Goal: Task Accomplishment & Management: Complete application form

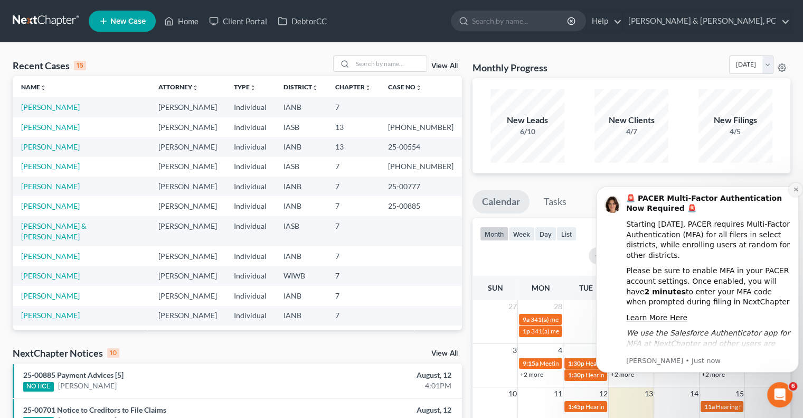
click at [795, 190] on icon "Dismiss notification" at bounding box center [796, 189] width 4 height 4
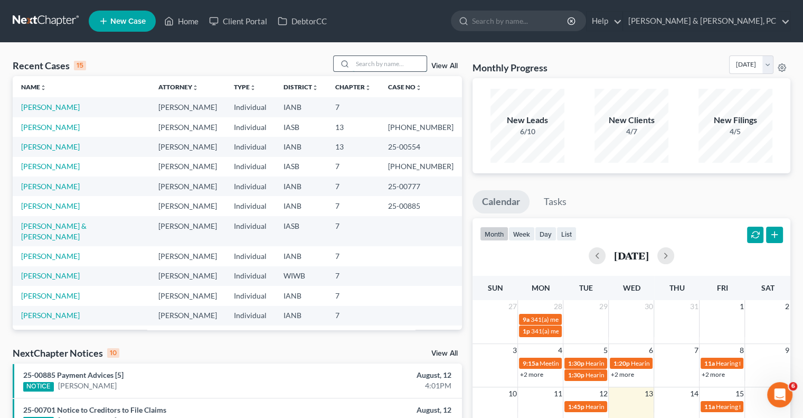
click at [370, 57] on input "search" at bounding box center [390, 63] width 74 height 15
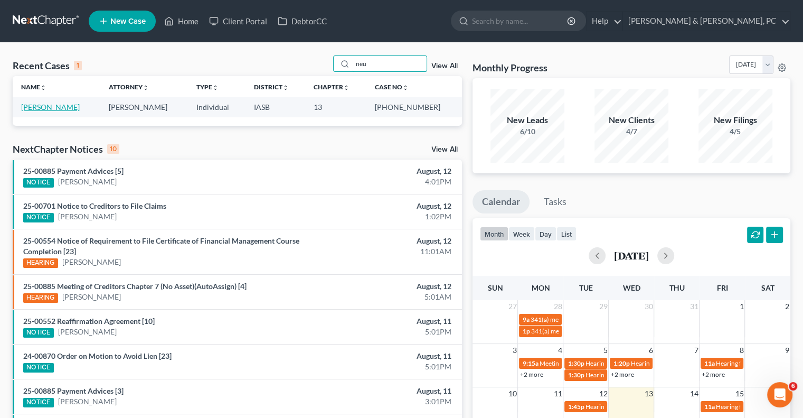
type input "neu"
click at [48, 104] on link "[PERSON_NAME]" at bounding box center [50, 106] width 59 height 9
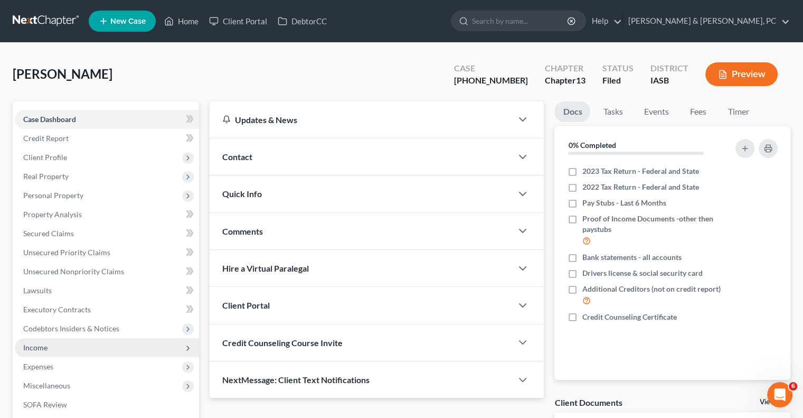
click at [37, 349] on span "Income" at bounding box center [35, 347] width 24 height 9
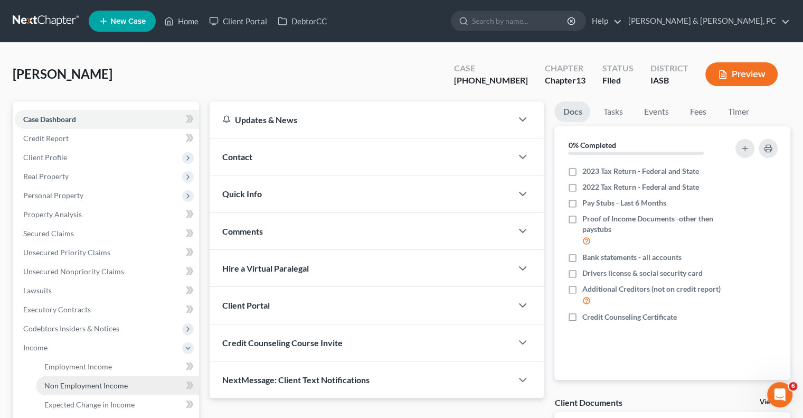
click at [63, 384] on span "Non Employment Income" at bounding box center [85, 385] width 83 height 9
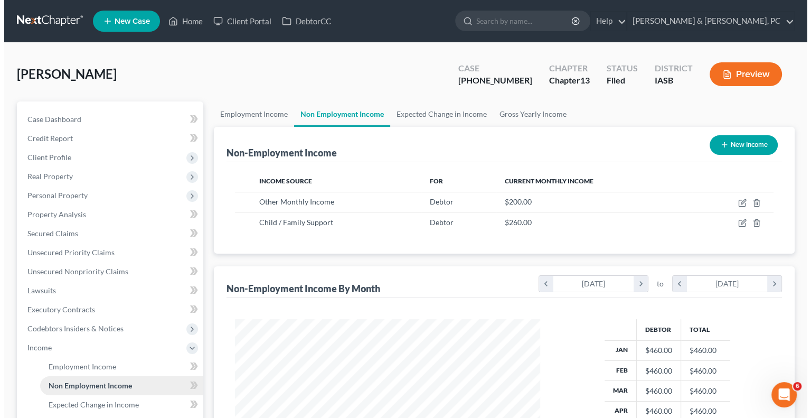
scroll to position [188, 326]
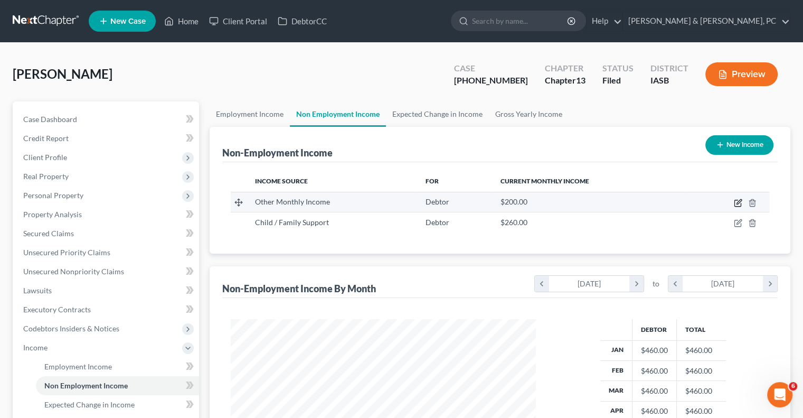
click at [739, 204] on icon "button" at bounding box center [738, 203] width 8 height 8
select select "13"
select select "0"
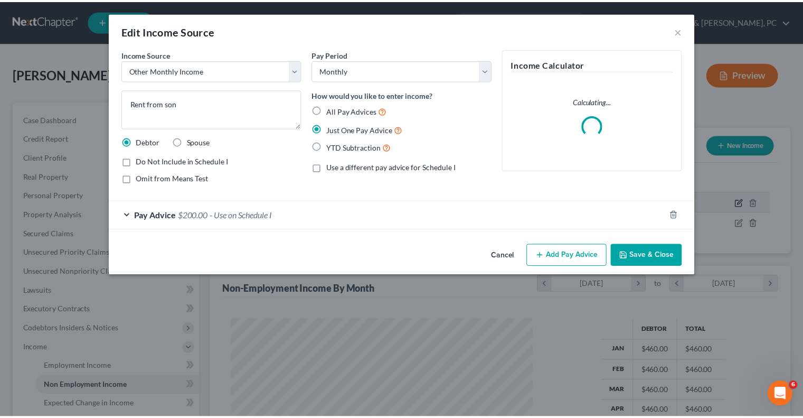
scroll to position [188, 330]
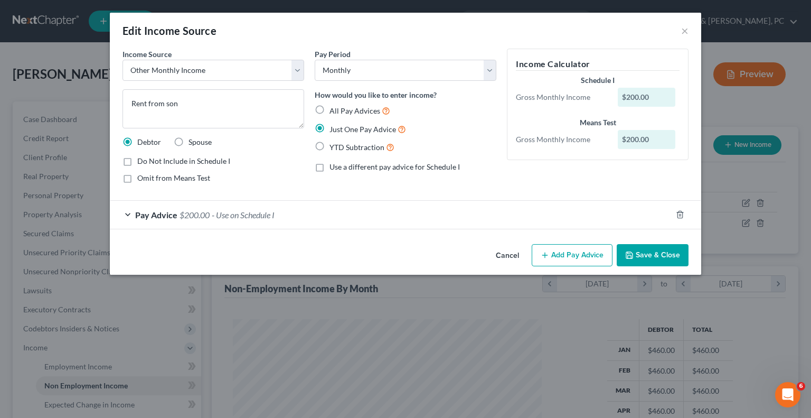
click at [126, 215] on div "Pay Advice $200.00 - Use on Schedule I" at bounding box center [391, 215] width 562 height 28
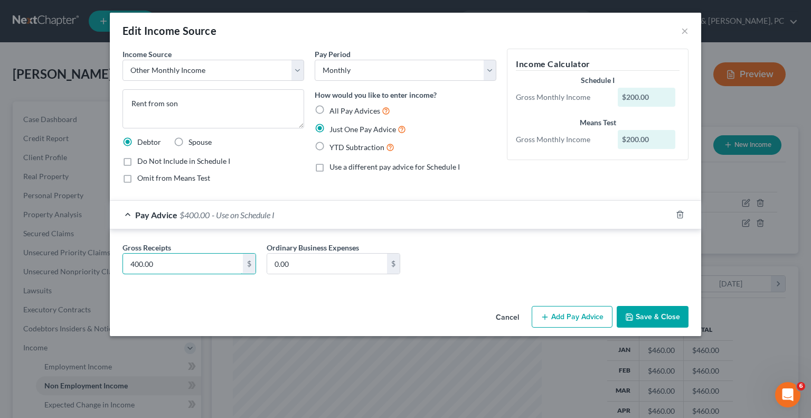
type input "400.00"
click at [652, 317] on button "Save & Close" at bounding box center [653, 317] width 72 height 22
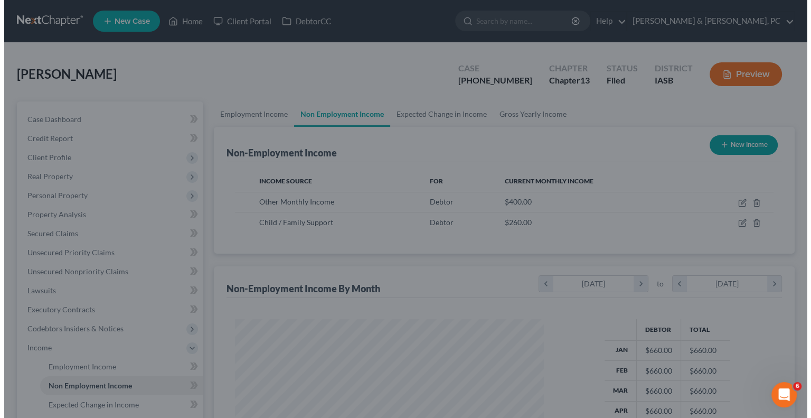
scroll to position [527880, 527742]
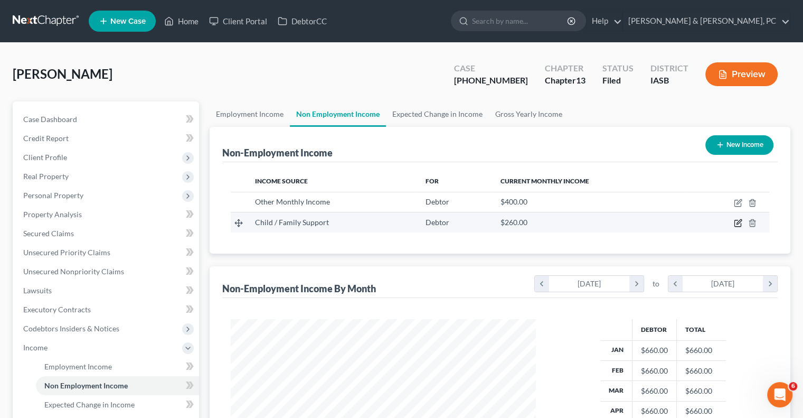
click at [739, 223] on icon "button" at bounding box center [738, 223] width 8 height 8
select select "7"
select select "2"
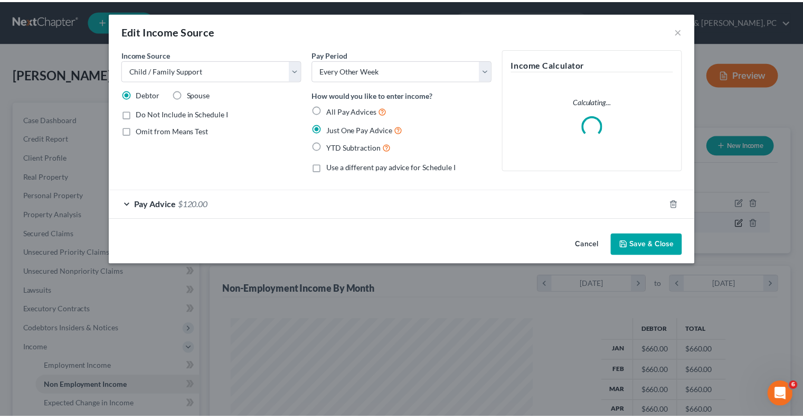
scroll to position [188, 330]
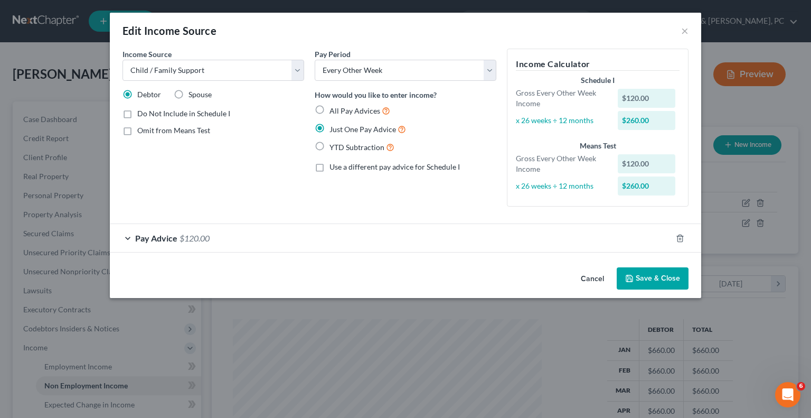
click at [598, 277] on button "Cancel" at bounding box center [592, 278] width 40 height 21
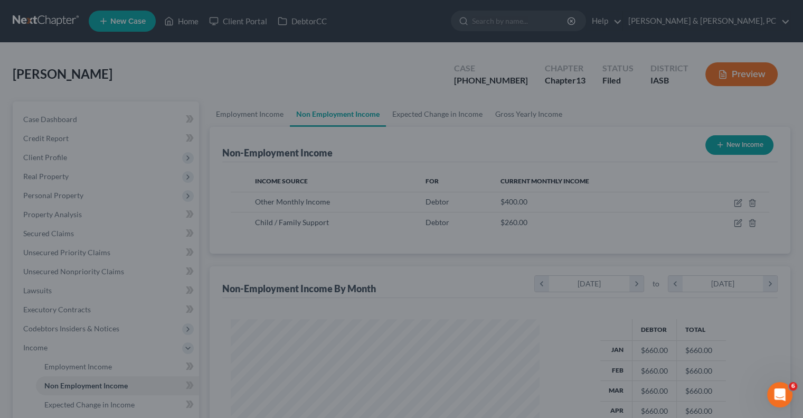
scroll to position [527880, 527742]
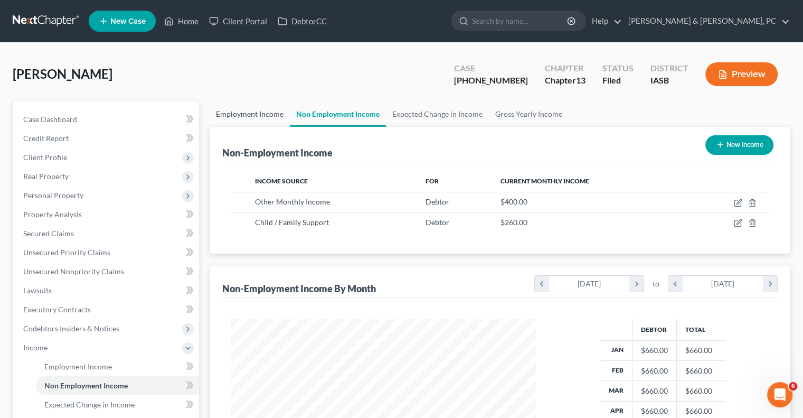
click at [238, 117] on link "Employment Income" at bounding box center [250, 113] width 80 height 25
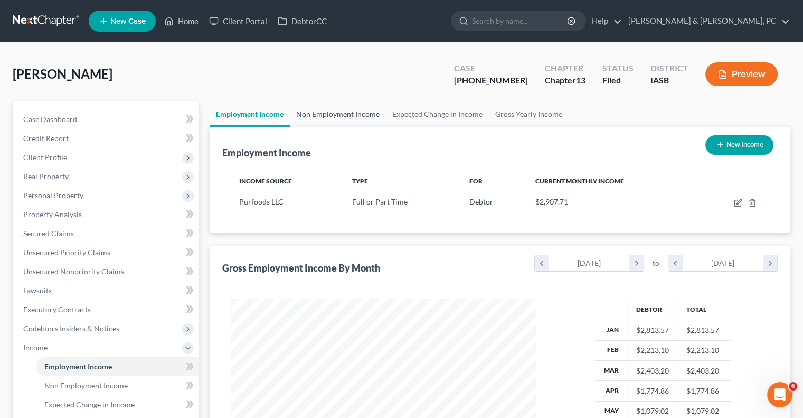
scroll to position [188, 326]
click at [322, 116] on link "Non Employment Income" at bounding box center [338, 113] width 96 height 25
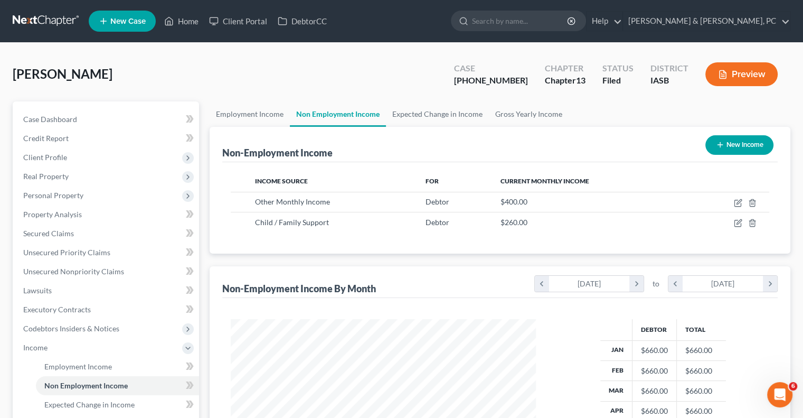
scroll to position [188, 326]
click at [255, 116] on link "Employment Income" at bounding box center [250, 113] width 80 height 25
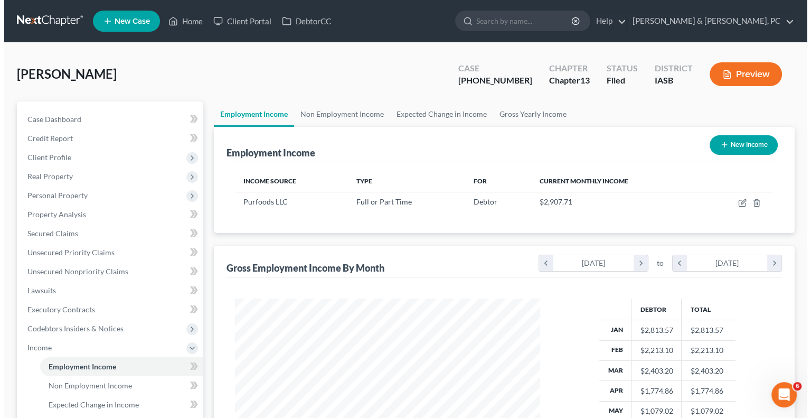
scroll to position [188, 326]
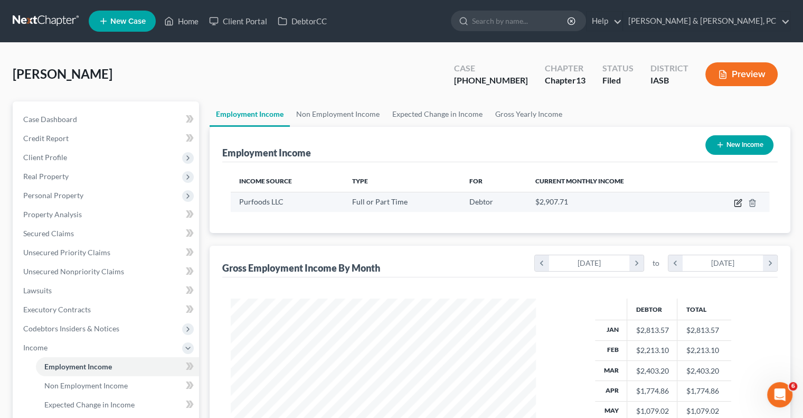
click at [737, 202] on icon "button" at bounding box center [739, 201] width 5 height 5
select select "0"
select select "16"
select select "3"
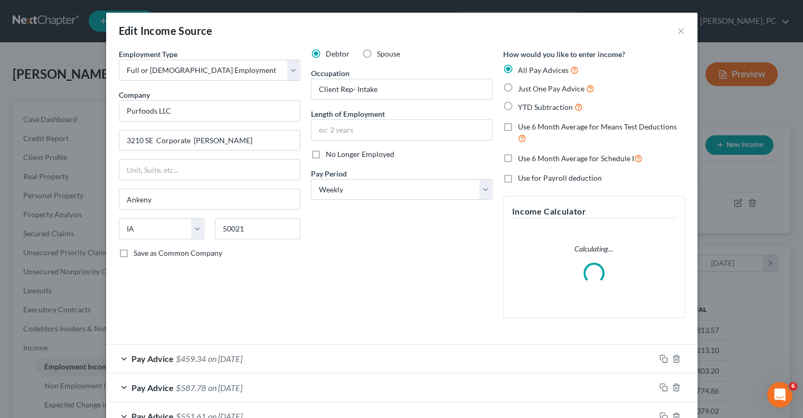
scroll to position [188, 330]
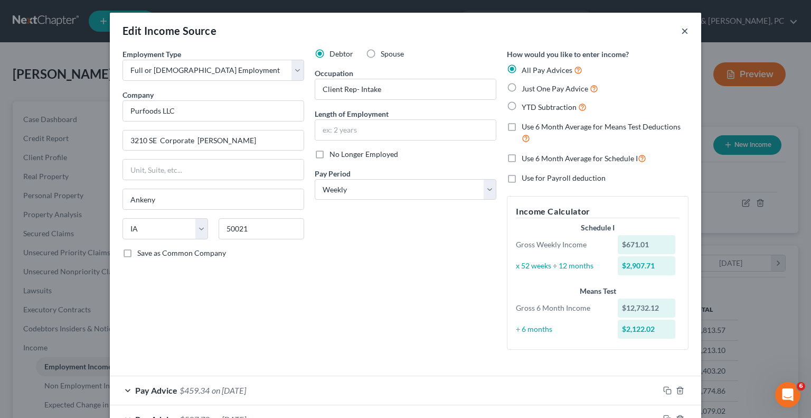
click at [681, 31] on button "×" at bounding box center [684, 30] width 7 height 13
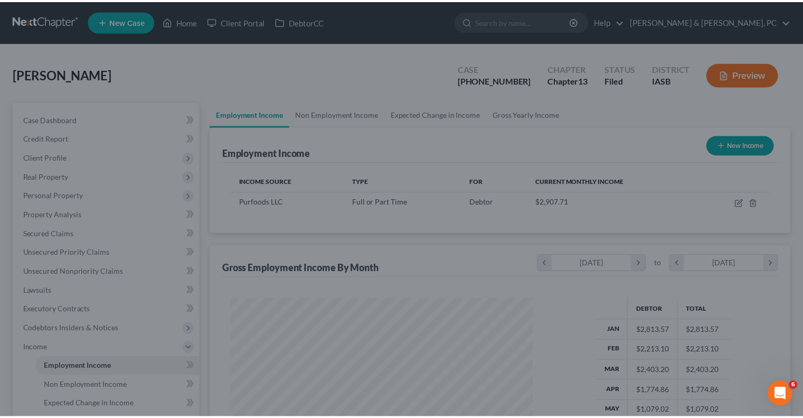
scroll to position [527880, 527742]
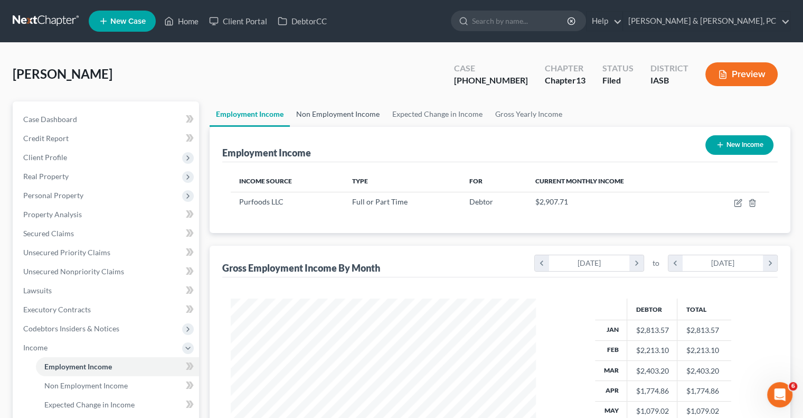
click at [350, 117] on link "Non Employment Income" at bounding box center [338, 113] width 96 height 25
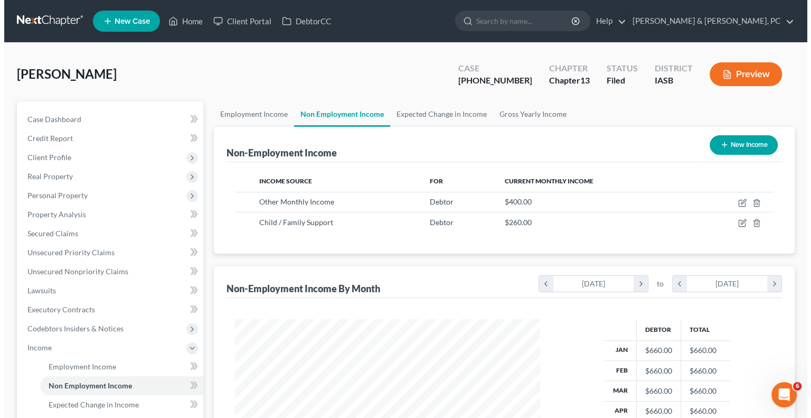
scroll to position [188, 326]
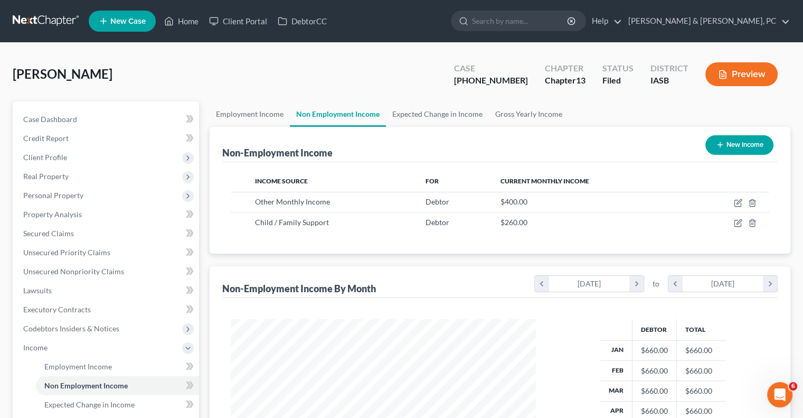
click at [748, 146] on button "New Income" at bounding box center [739, 145] width 68 height 20
select select "0"
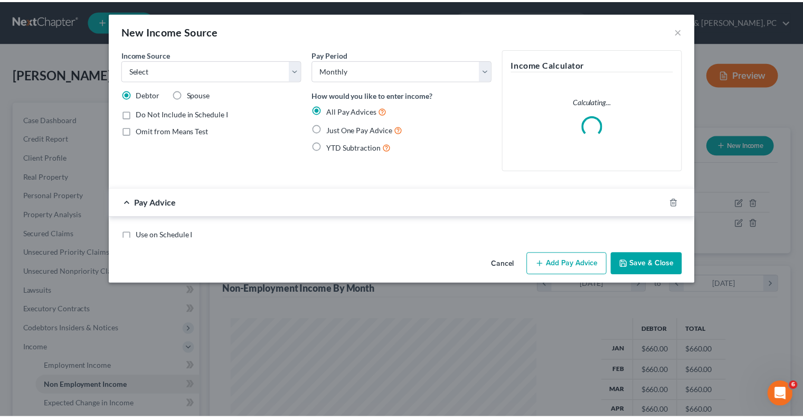
scroll to position [188, 330]
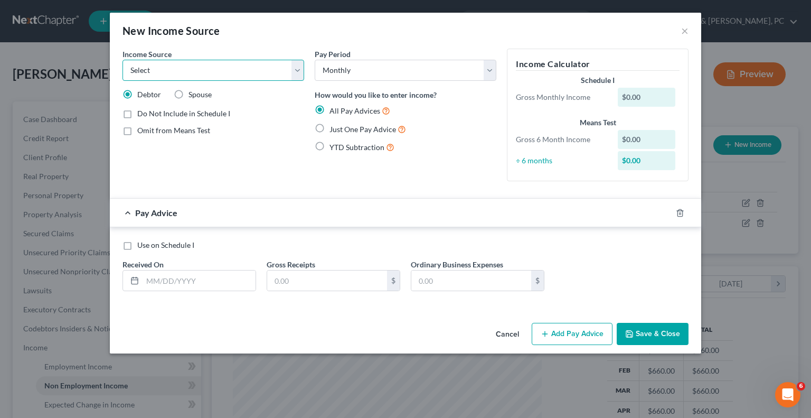
click at [302, 76] on select "Select Unemployment Disability (from employer) Pension Retirement Social Securi…" at bounding box center [214, 70] width 182 height 21
click at [683, 30] on button "×" at bounding box center [684, 30] width 7 height 13
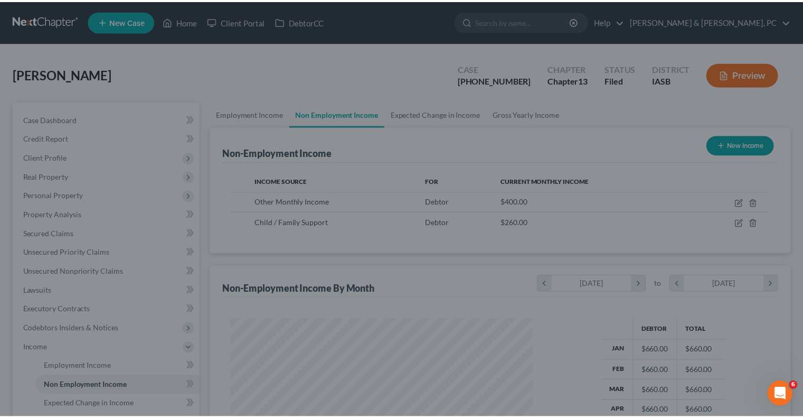
scroll to position [527880, 527742]
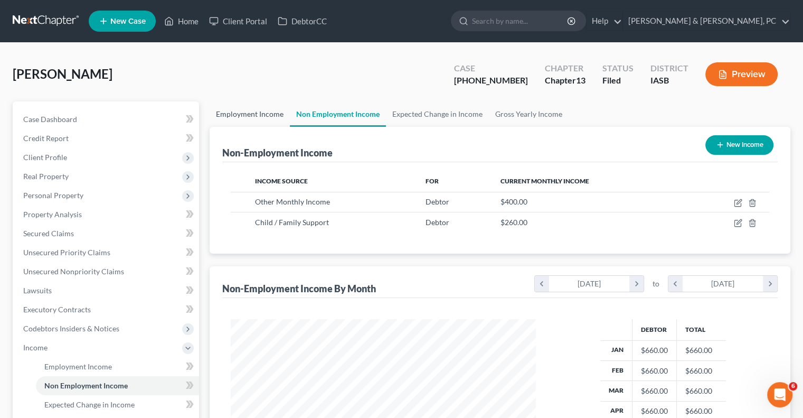
click at [252, 114] on link "Employment Income" at bounding box center [250, 113] width 80 height 25
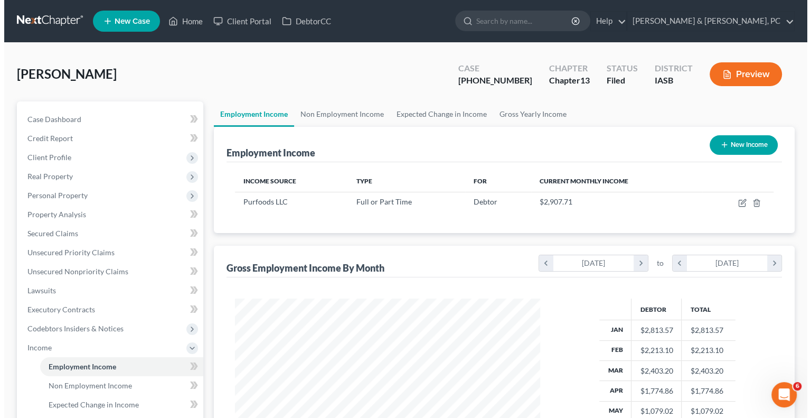
scroll to position [188, 326]
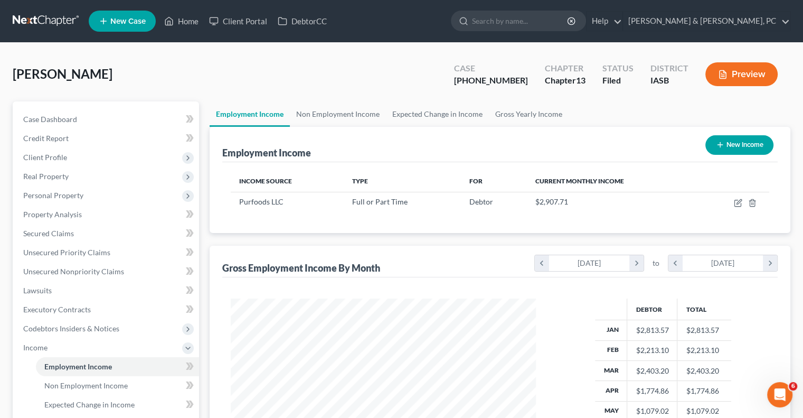
click at [735, 145] on button "New Income" at bounding box center [739, 145] width 68 height 20
select select "0"
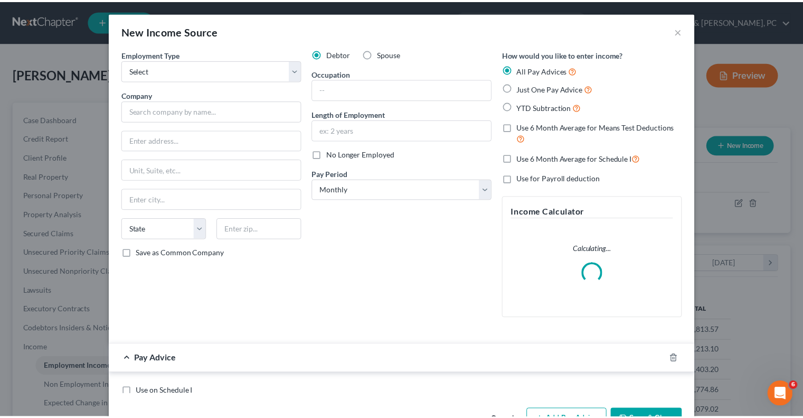
scroll to position [188, 330]
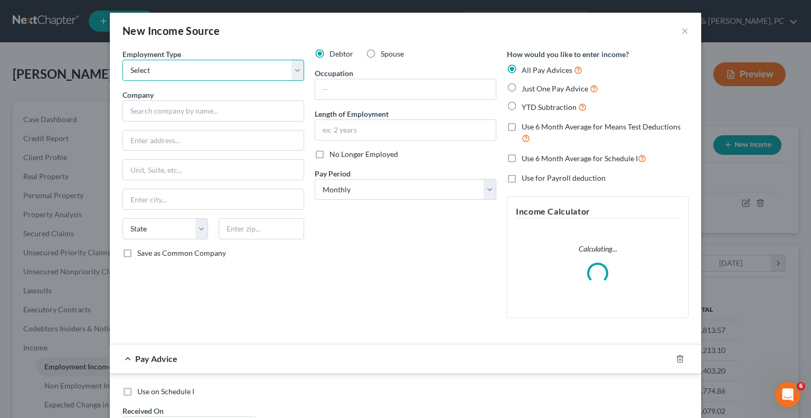
click at [290, 70] on select "Select Full or [DEMOGRAPHIC_DATA] Employment Self Employment" at bounding box center [214, 70] width 182 height 21
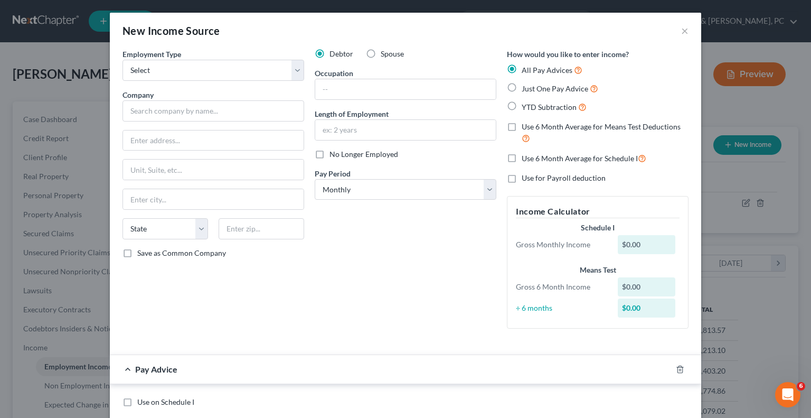
click at [376, 321] on div "Debtor Spouse Occupation Length of Employment No Longer Employed Pay Period * S…" at bounding box center [405, 193] width 192 height 288
click at [681, 30] on button "×" at bounding box center [684, 30] width 7 height 13
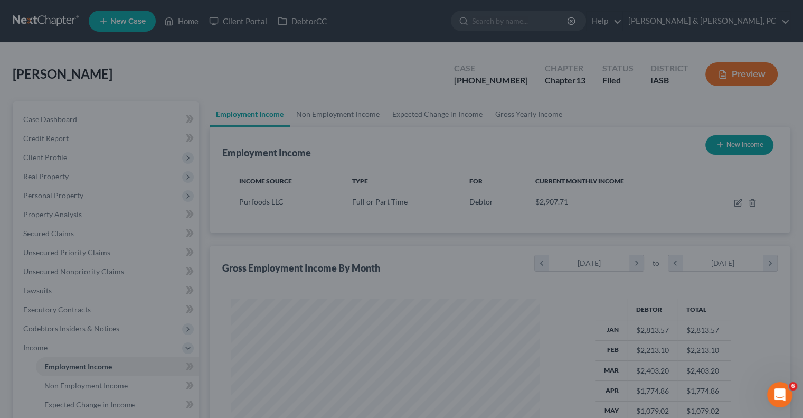
scroll to position [527880, 527742]
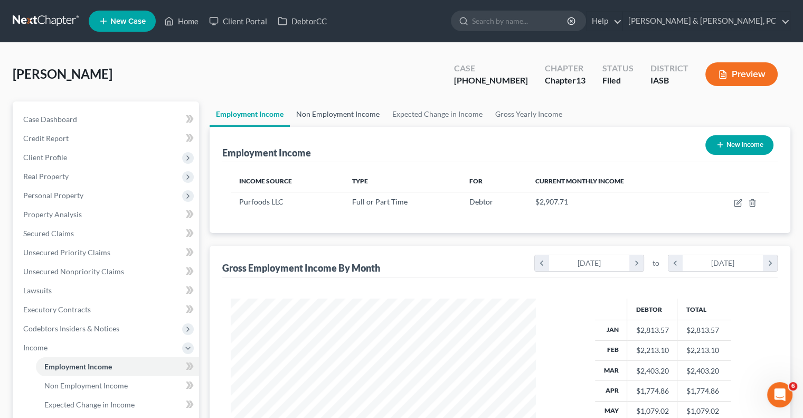
click at [334, 114] on link "Non Employment Income" at bounding box center [338, 113] width 96 height 25
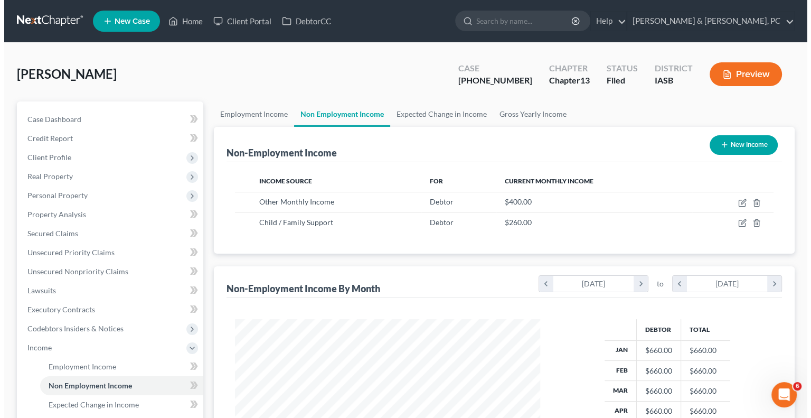
scroll to position [188, 326]
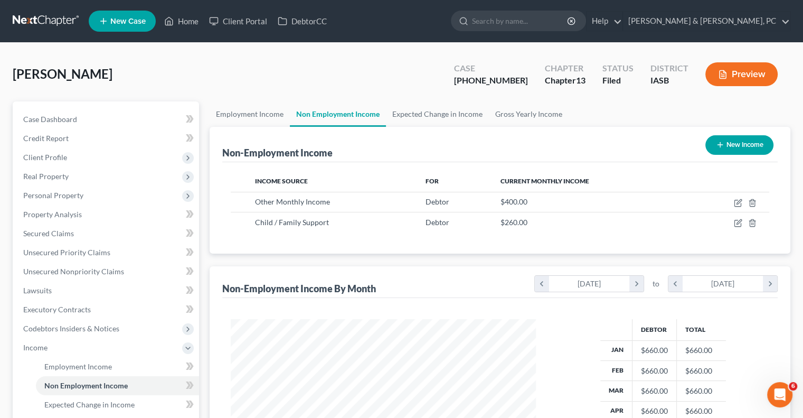
click at [727, 144] on button "New Income" at bounding box center [739, 145] width 68 height 20
select select "0"
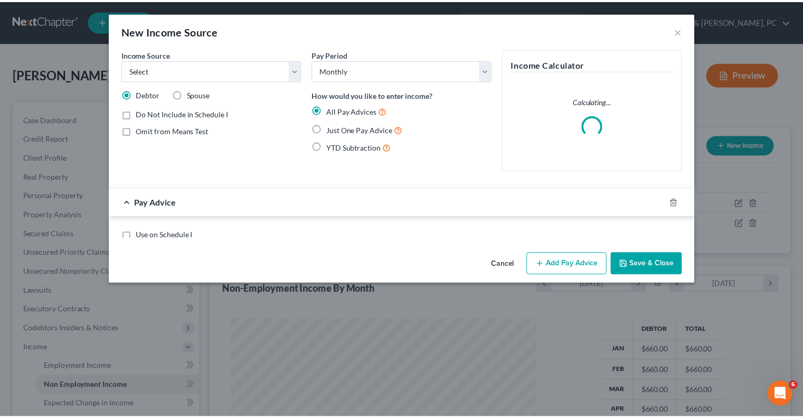
scroll to position [188, 330]
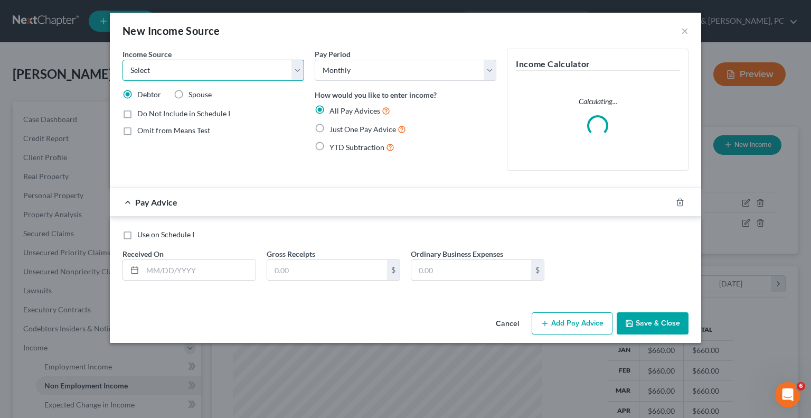
click at [168, 73] on select "Select Unemployment Disability (from employer) Pension Retirement Social Securi…" at bounding box center [214, 70] width 182 height 21
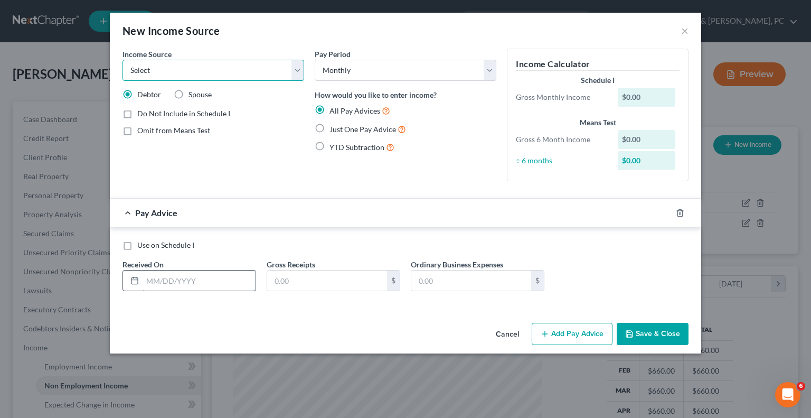
select select "13"
click at [123, 60] on select "Select Unemployment Disability (from employer) Pension Retirement Social Securi…" at bounding box center [214, 70] width 182 height 21
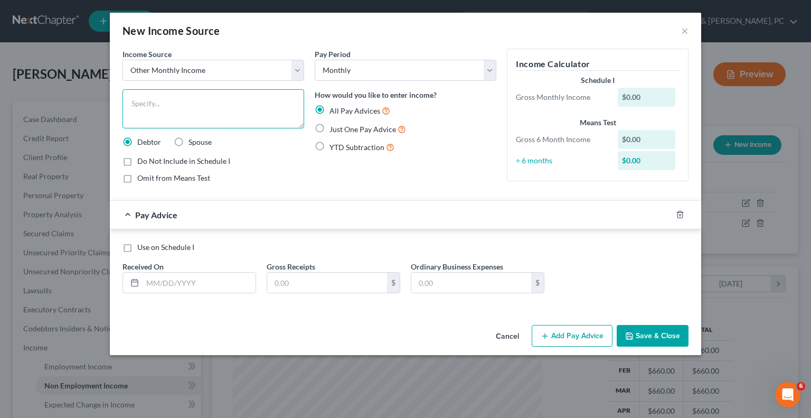
click at [135, 108] on textarea at bounding box center [214, 108] width 182 height 39
type textarea "Worker's Compensation"
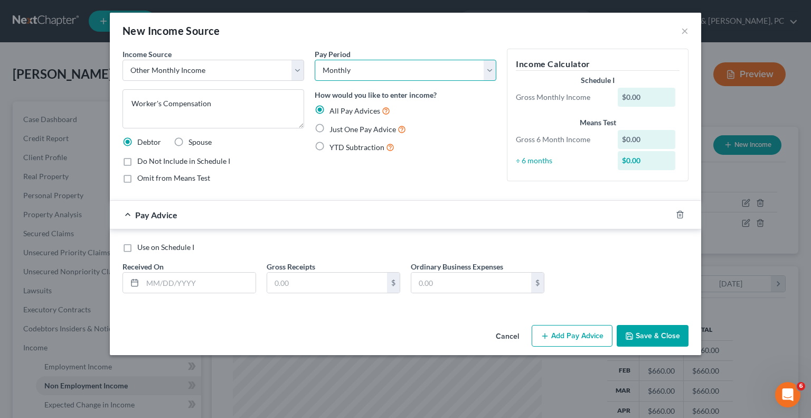
click at [337, 63] on select "Select Monthly Twice Monthly Every Other Week Weekly" at bounding box center [406, 70] width 182 height 21
select select "3"
click at [315, 60] on select "Select Monthly Twice Monthly Every Other Week Weekly" at bounding box center [406, 70] width 182 height 21
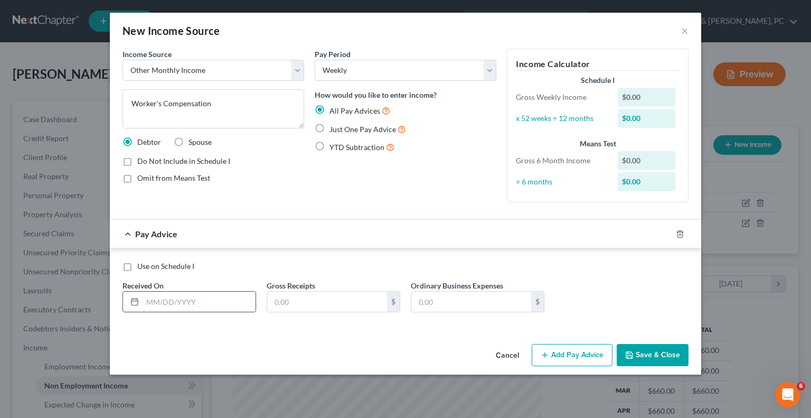
click at [175, 299] on input "text" at bounding box center [199, 301] width 113 height 20
click at [338, 127] on span "Just One Pay Advice" at bounding box center [363, 129] width 67 height 9
click at [338, 127] on input "Just One Pay Advice" at bounding box center [337, 126] width 7 height 7
radio input "true"
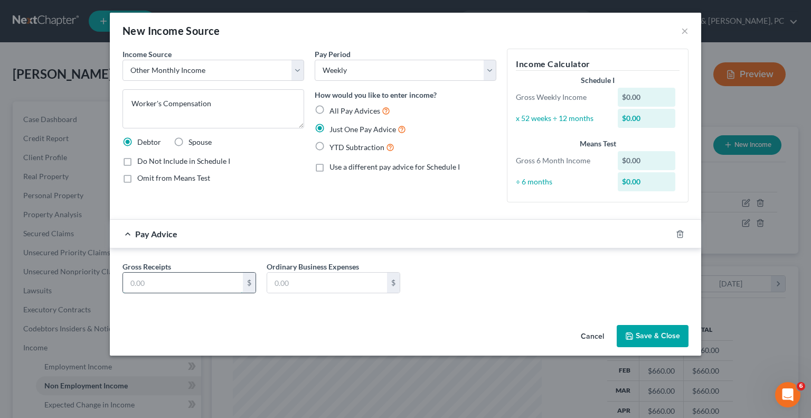
click at [183, 287] on input "text" at bounding box center [183, 282] width 120 height 20
type input "407.30"
click at [277, 330] on div "Cancel Save & Close" at bounding box center [405, 338] width 591 height 35
click at [666, 337] on button "Save & Close" at bounding box center [653, 336] width 72 height 22
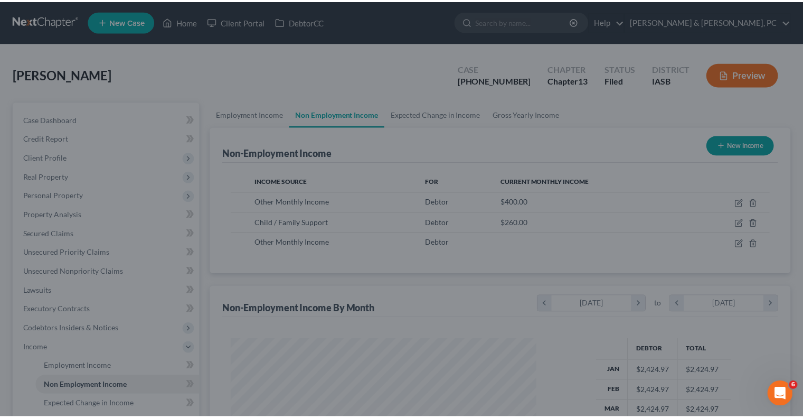
scroll to position [527880, 527742]
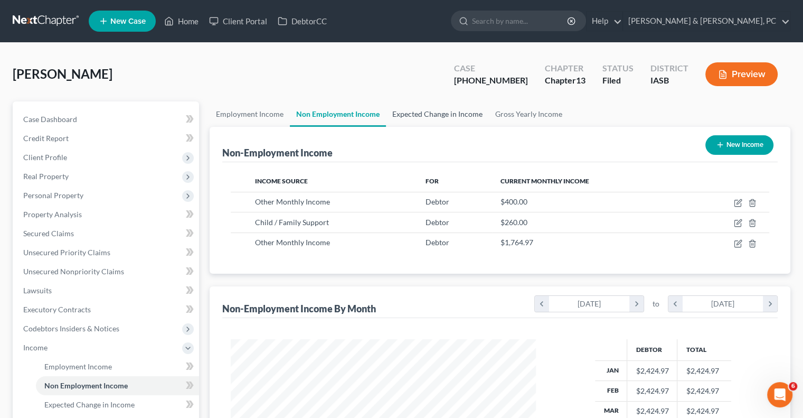
click at [408, 110] on link "Expected Change in Income" at bounding box center [437, 113] width 103 height 25
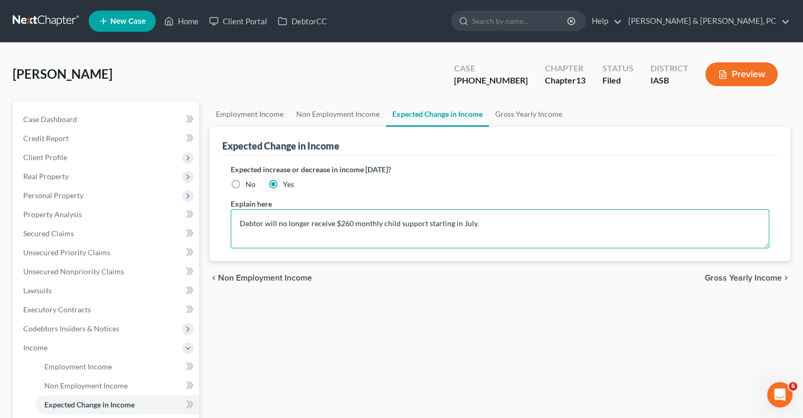
click at [502, 225] on textarea "Debtor will no longer receive $260 monthly child support starting in July." at bounding box center [500, 228] width 539 height 39
click at [477, 223] on textarea "Debtor will no longer receive $260 monthly child support starting in July." at bounding box center [500, 228] width 539 height 39
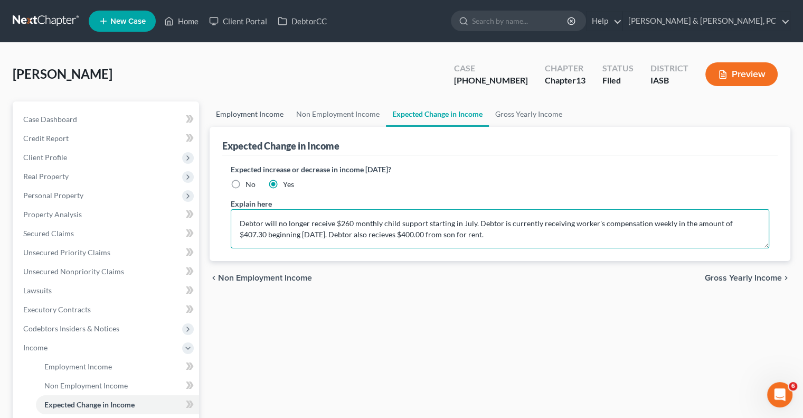
type textarea "Debtor will no longer receive $260 monthly child support starting in July. Debt…"
click at [255, 115] on link "Employment Income" at bounding box center [250, 113] width 80 height 25
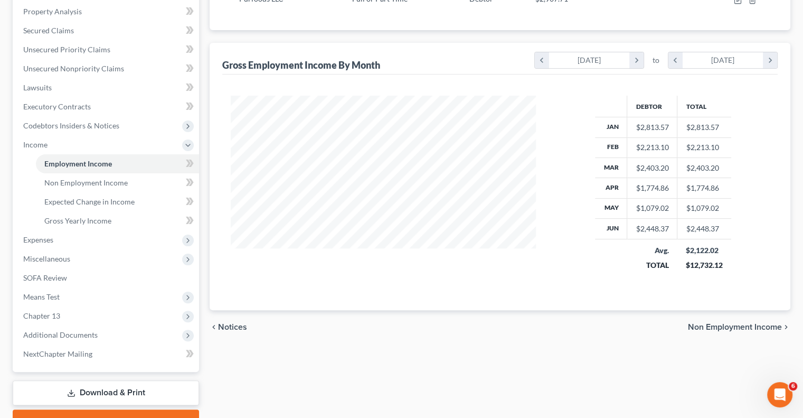
scroll to position [257, 0]
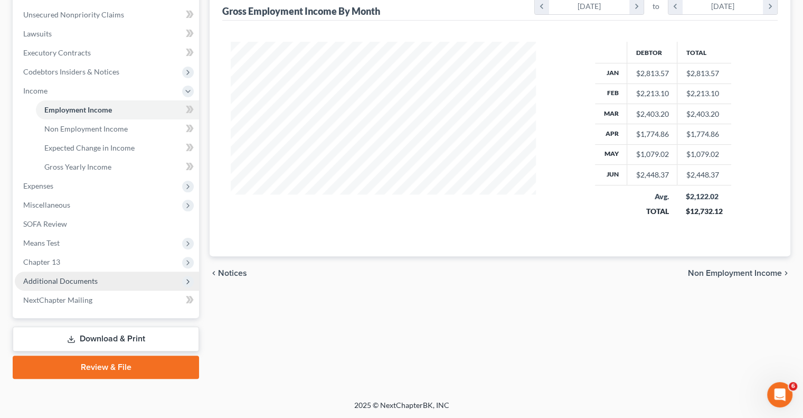
click at [76, 281] on span "Additional Documents" at bounding box center [60, 280] width 74 height 9
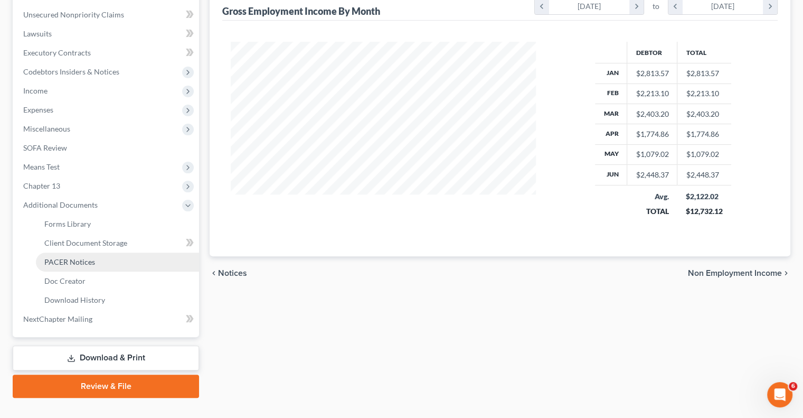
click at [77, 262] on span "PACER Notices" at bounding box center [69, 261] width 51 height 9
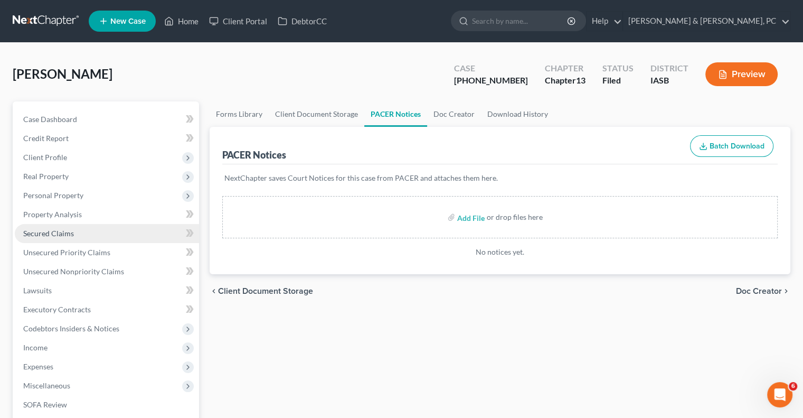
click at [55, 234] on span "Secured Claims" at bounding box center [48, 233] width 51 height 9
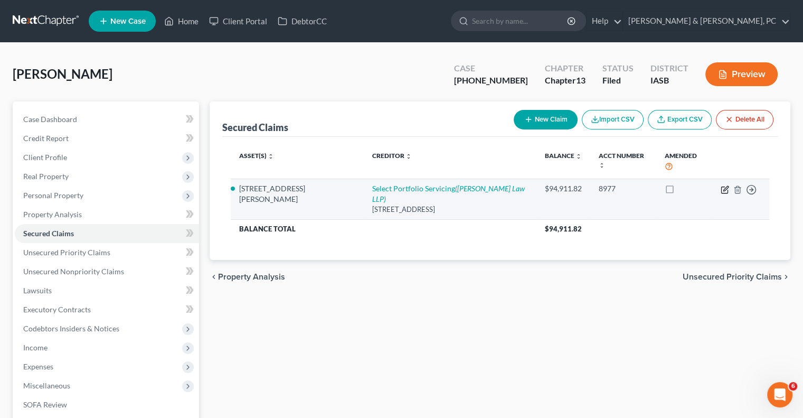
click at [723, 185] on icon "button" at bounding box center [725, 189] width 8 height 8
select select "46"
select select "2"
select select "0"
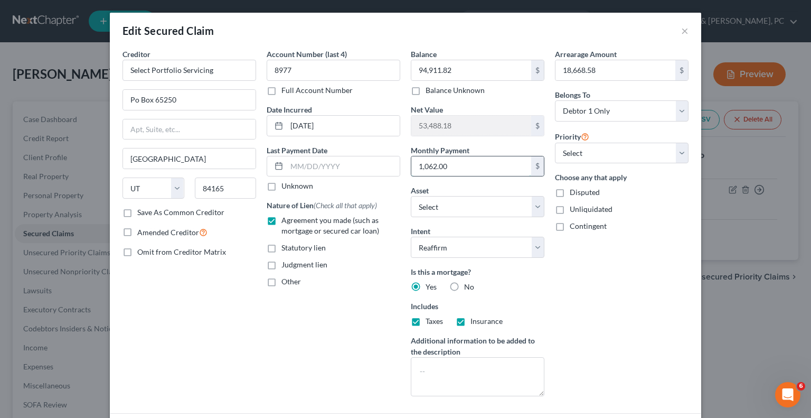
click at [463, 169] on input "1,062.00" at bounding box center [471, 166] width 120 height 20
type input "700.30"
click at [594, 299] on div "Arrearage Amount 18,668.58 $ Belongs To * Select Debtor 1 Only Debtor 2 Only De…" at bounding box center [622, 227] width 144 height 356
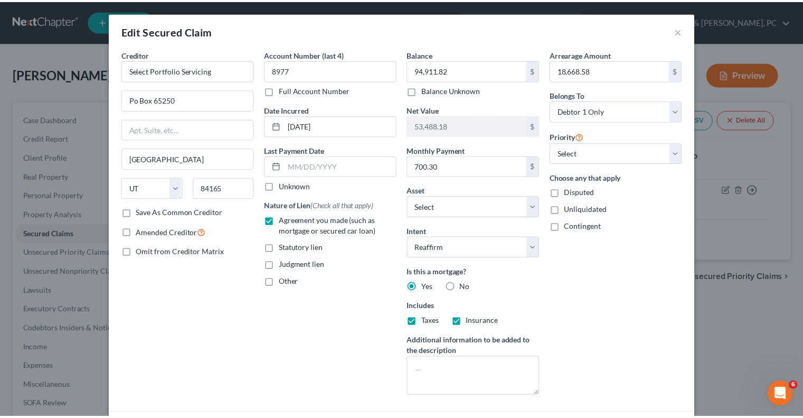
scroll to position [118, 0]
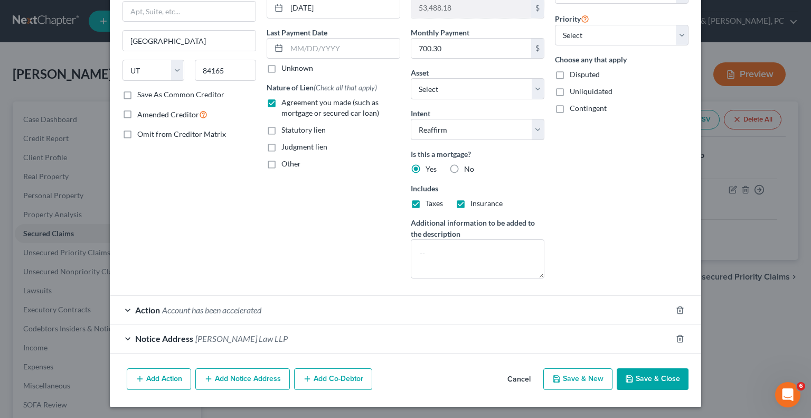
click at [633, 375] on button "Save & Close" at bounding box center [653, 379] width 72 height 22
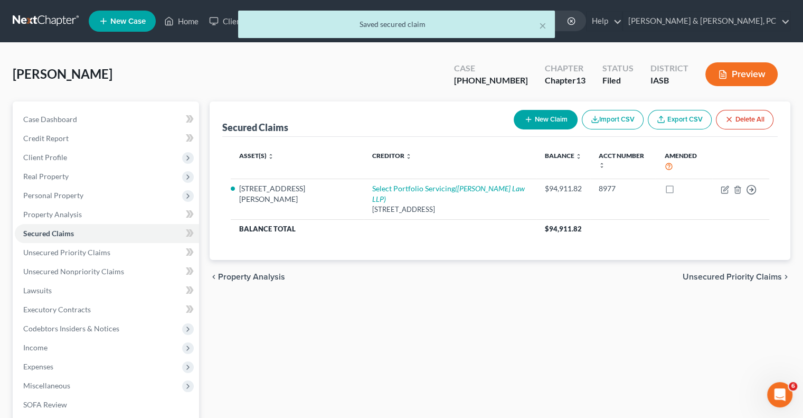
click at [633, 375] on div "Secured Claims New Claim Import CSV Export CSV Delete All Asset(s) expand_more …" at bounding box center [499, 330] width 591 height 458
click at [63, 366] on span "Expenses" at bounding box center [107, 366] width 184 height 19
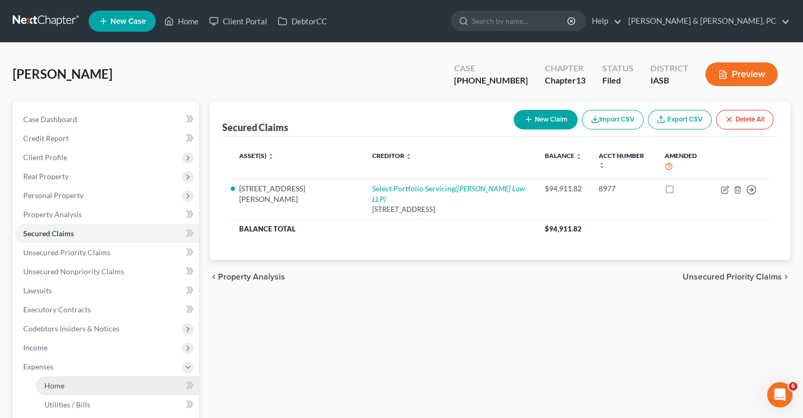
click at [67, 388] on link "Home" at bounding box center [117, 385] width 163 height 19
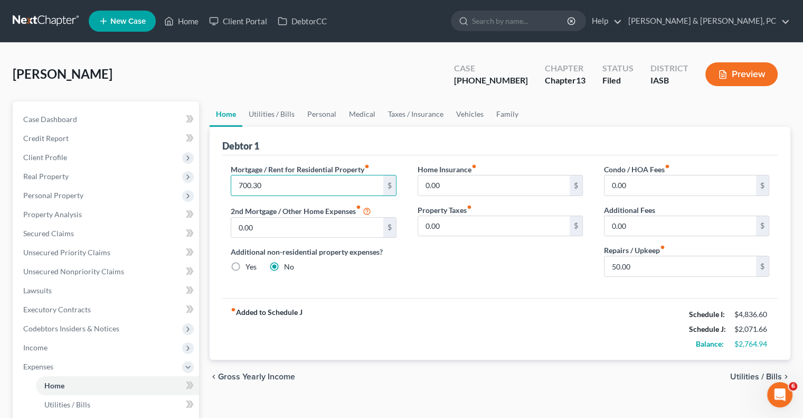
type input "700.30"
click at [538, 334] on div "fiber_manual_record Added to Schedule J Schedule I: $4,836.60 Schedule J: $2,07…" at bounding box center [500, 329] width 556 height 62
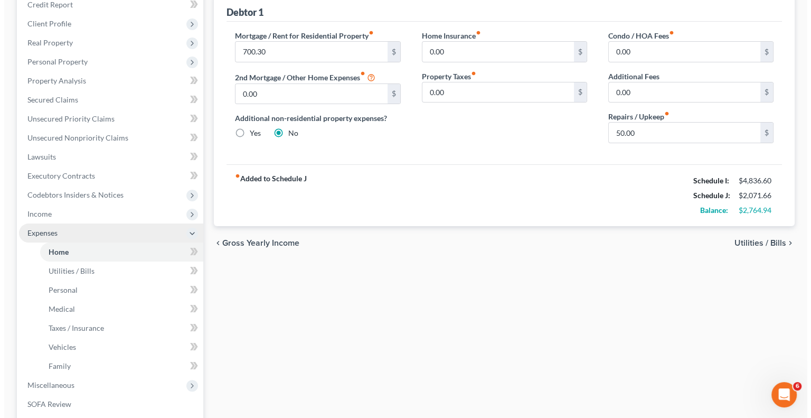
scroll to position [158, 0]
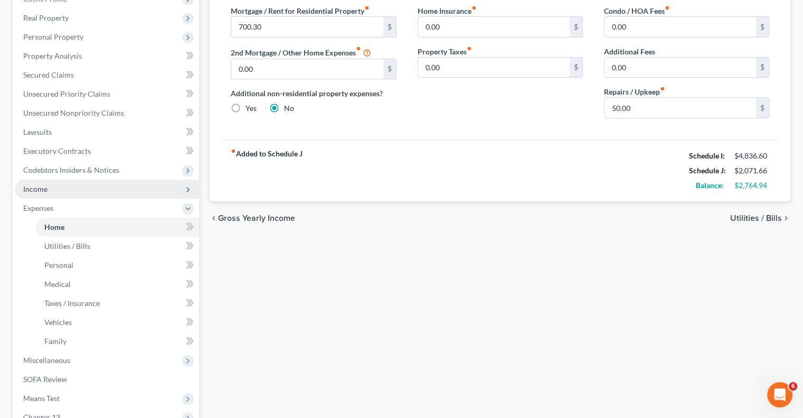
click at [51, 185] on span "Income" at bounding box center [107, 189] width 184 height 19
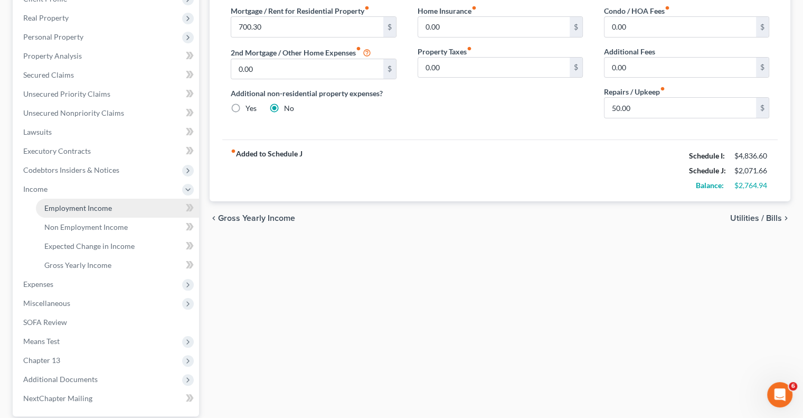
click at [63, 202] on link "Employment Income" at bounding box center [117, 208] width 163 height 19
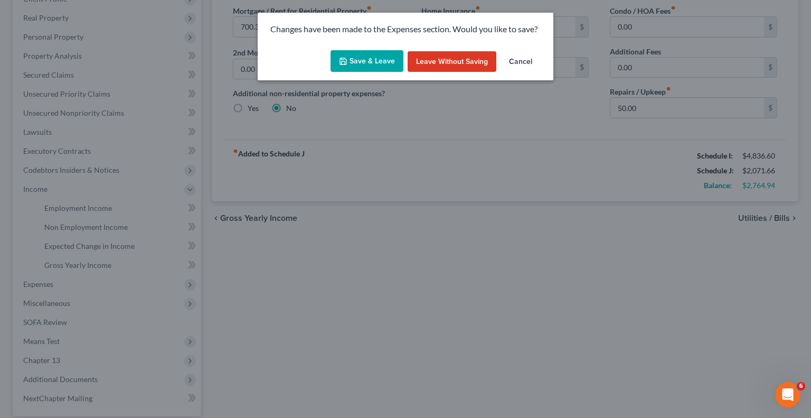
click at [349, 56] on button "Save & Leave" at bounding box center [367, 61] width 73 height 22
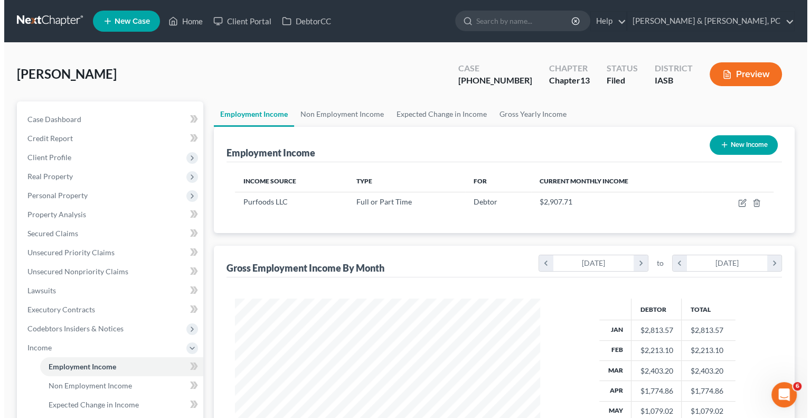
scroll to position [188, 326]
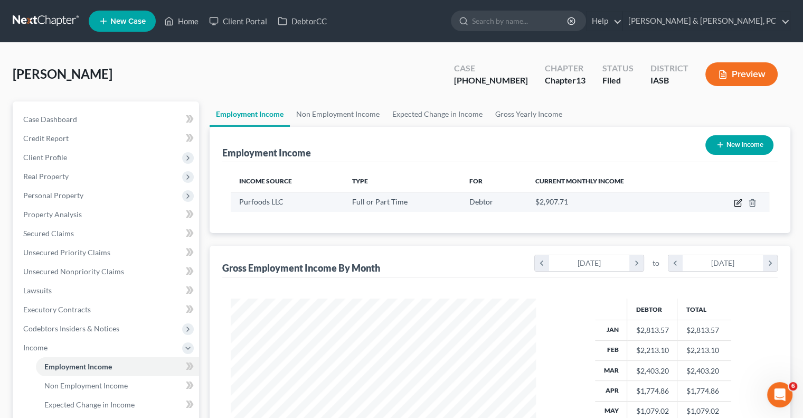
click at [740, 203] on icon "button" at bounding box center [738, 203] width 8 height 8
select select "0"
select select "16"
select select "3"
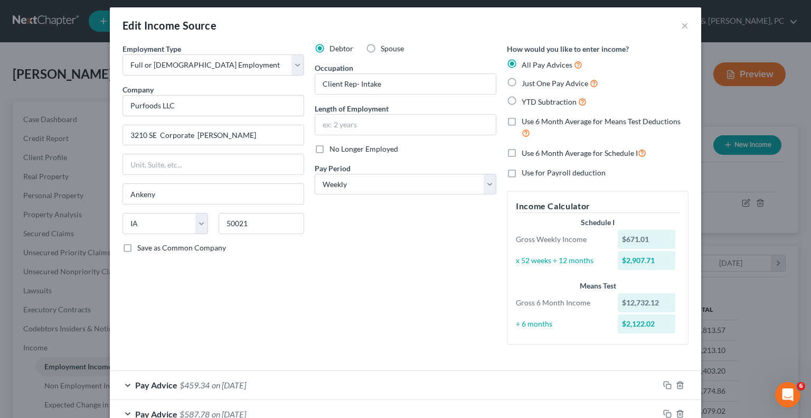
scroll to position [0, 0]
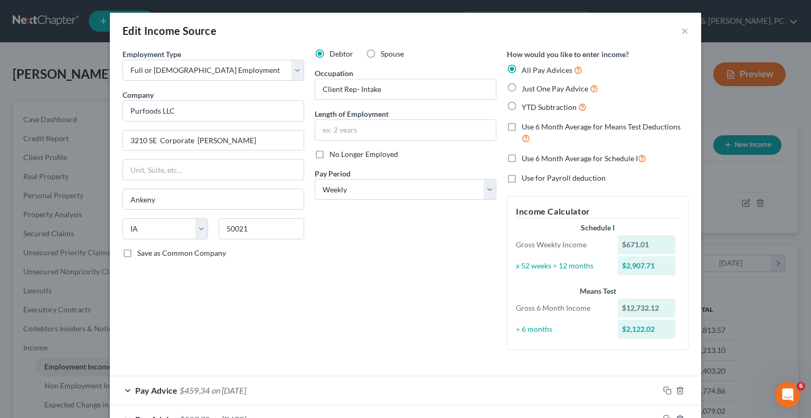
click at [330, 154] on label "No Longer Employed" at bounding box center [364, 154] width 69 height 11
click at [334, 154] on input "No Longer Employed" at bounding box center [337, 152] width 7 height 7
checkbox input "true"
click at [419, 301] on div "Debtor Spouse Occupation Client Rep- Intake Length of Employment No Longer Empl…" at bounding box center [405, 203] width 192 height 309
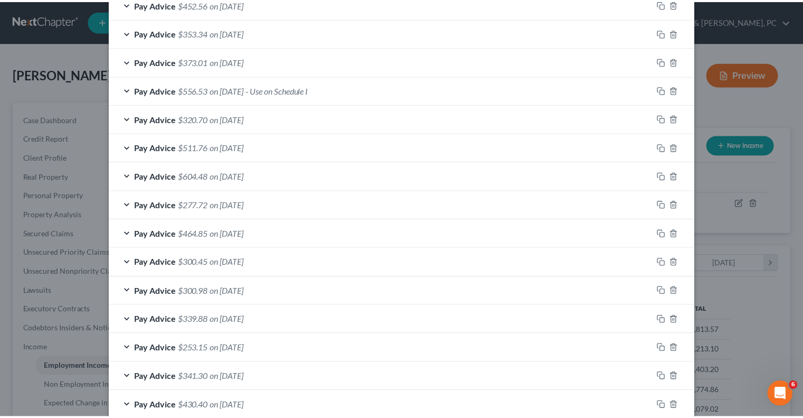
scroll to position [673, 0]
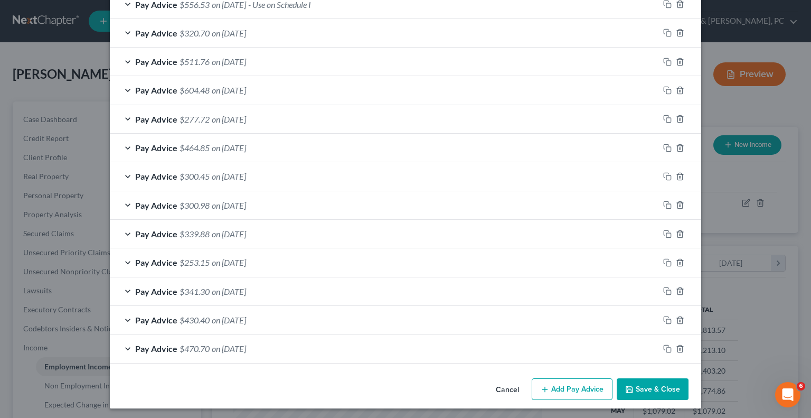
click at [648, 382] on button "Save & Close" at bounding box center [653, 389] width 72 height 22
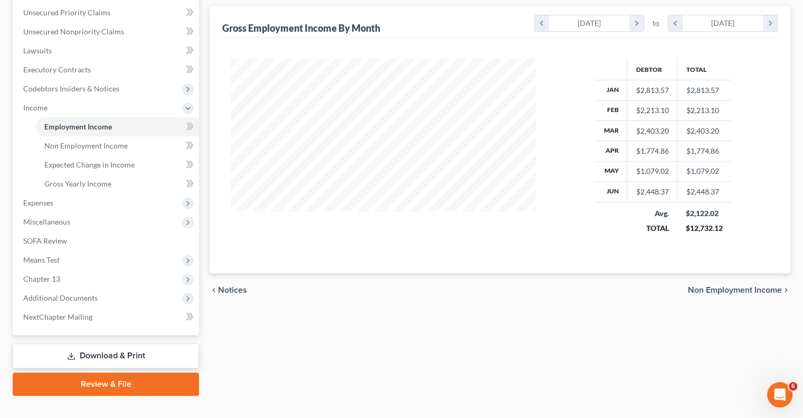
scroll to position [257, 0]
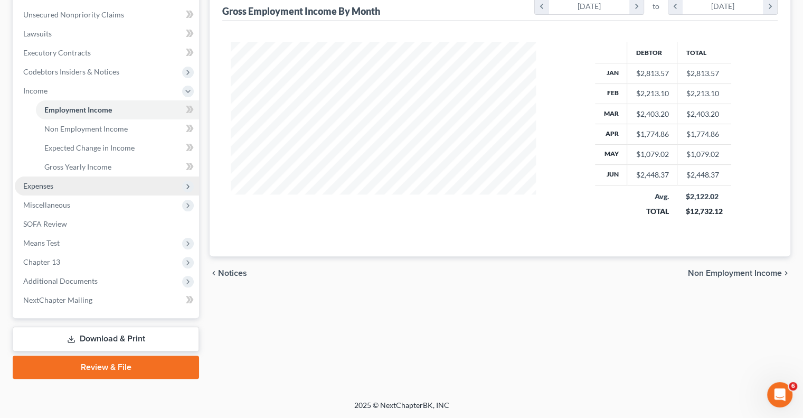
click at [51, 184] on span "Expenses" at bounding box center [38, 185] width 30 height 9
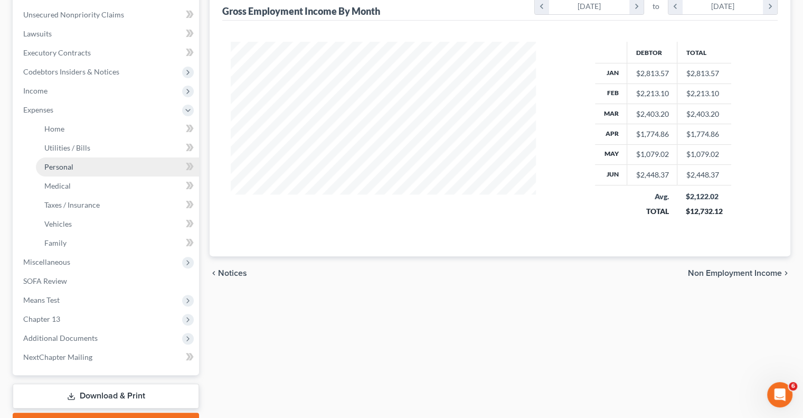
click at [63, 158] on link "Personal" at bounding box center [117, 166] width 163 height 19
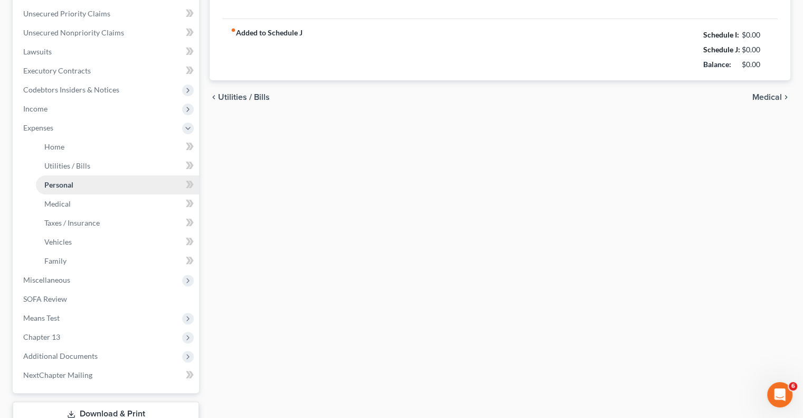
type input "400.00"
type input "25.00"
type input "0.00"
type input "25.00"
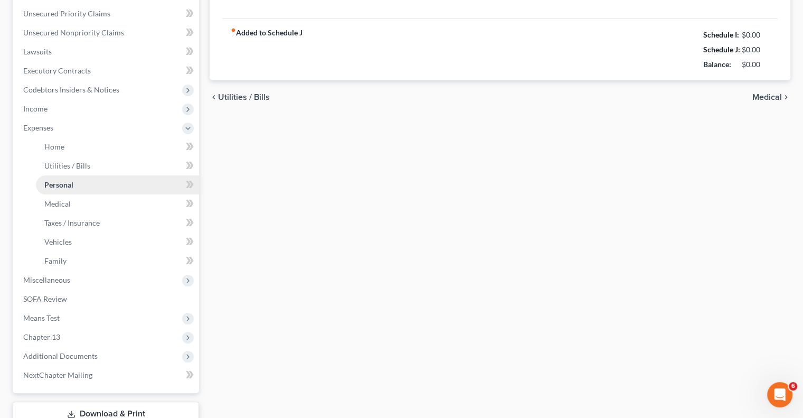
type input "0.00"
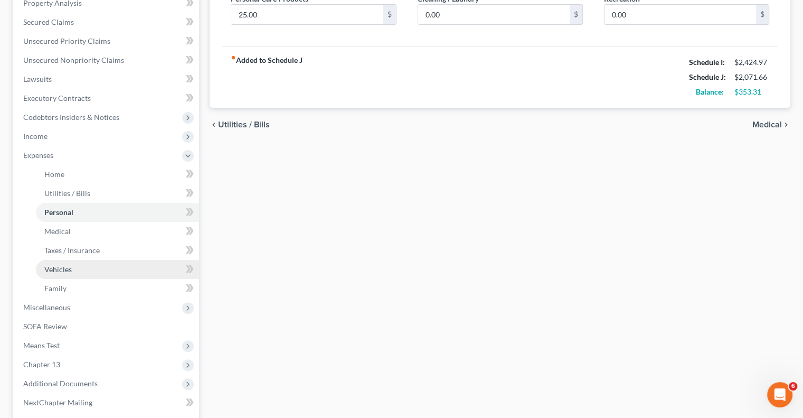
scroll to position [314, 0]
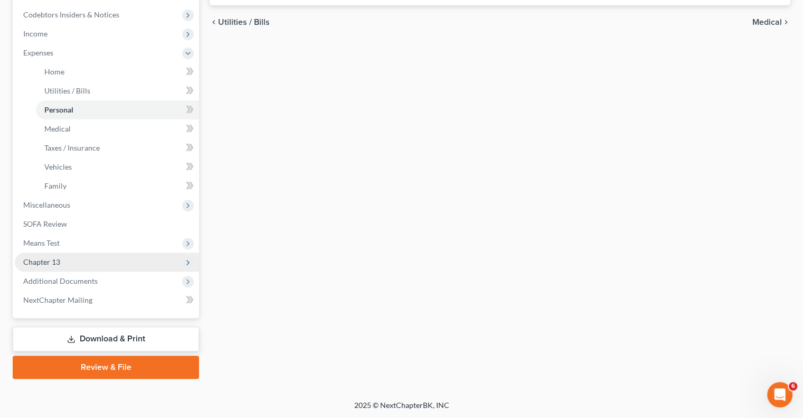
click at [49, 262] on span "Chapter 13" at bounding box center [41, 261] width 37 height 9
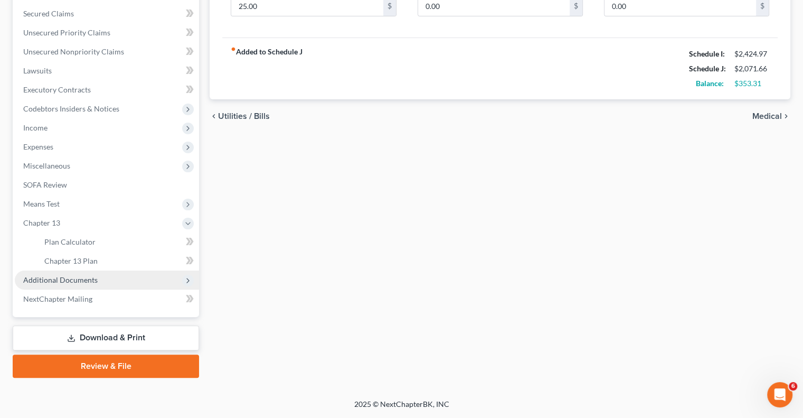
scroll to position [219, 0]
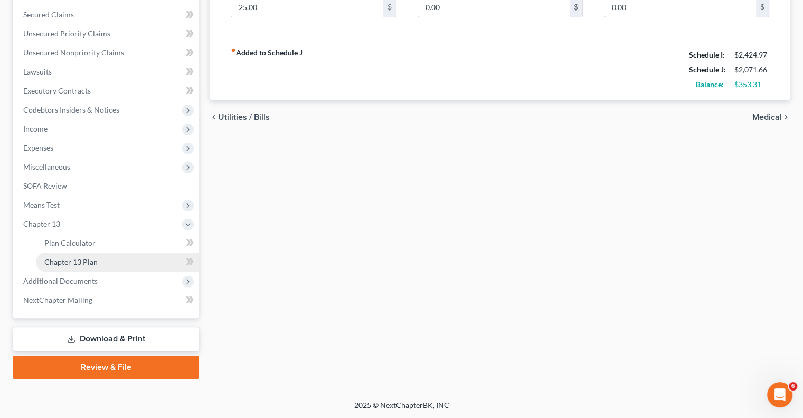
click at [70, 258] on span "Chapter 13 Plan" at bounding box center [70, 261] width 53 height 9
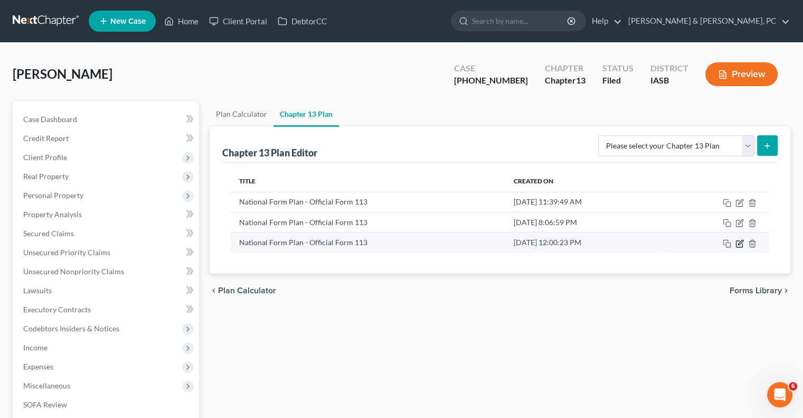
click at [741, 242] on icon "button" at bounding box center [740, 243] width 8 height 8
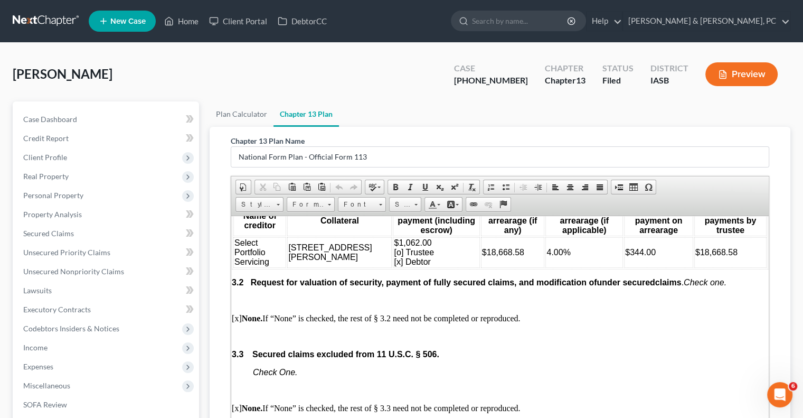
scroll to position [1215, 0]
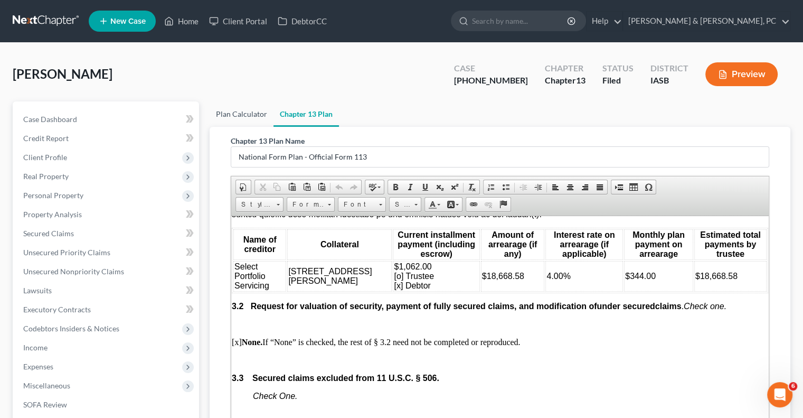
click at [239, 108] on link "Plan Calculator" at bounding box center [242, 113] width 64 height 25
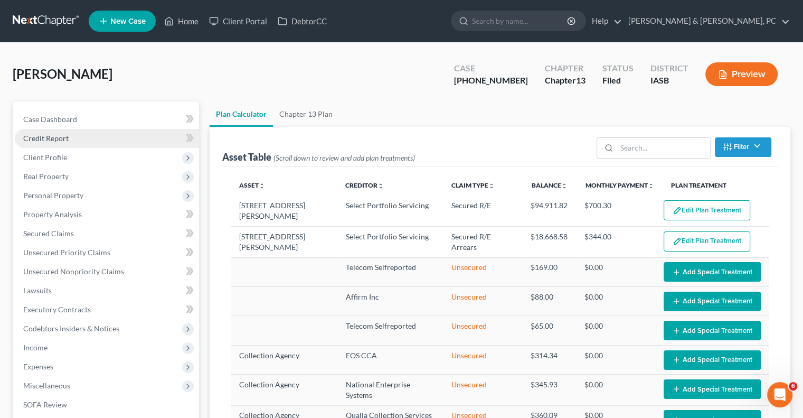
select select "59"
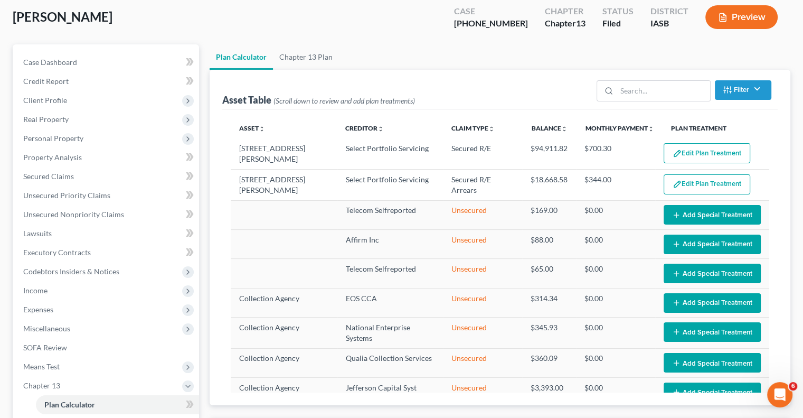
scroll to position [53, 0]
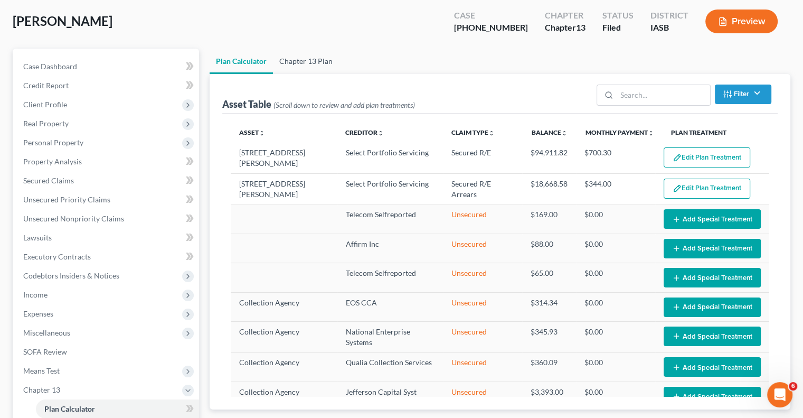
click at [304, 62] on link "Chapter 13 Plan" at bounding box center [306, 61] width 66 height 25
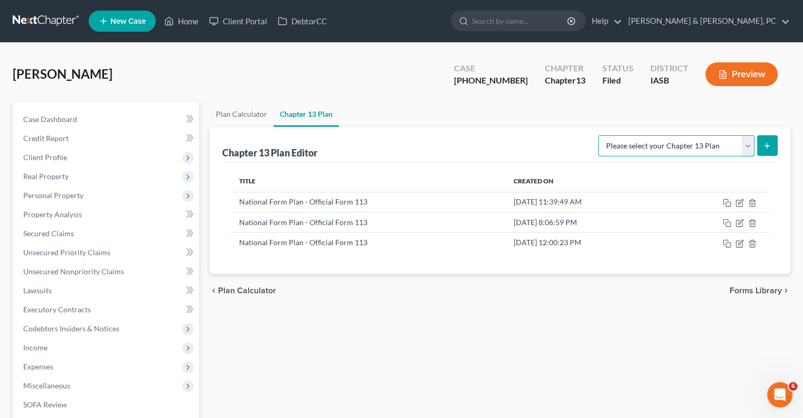
click at [622, 143] on select "Please select your Chapter 13 Plan National Form Plan - Official Form 113" at bounding box center [676, 145] width 156 height 21
select select "0"
click at [602, 135] on select "Please select your Chapter 13 Plan National Form Plan - Official Form 113" at bounding box center [676, 145] width 156 height 21
click at [773, 147] on button "submit" at bounding box center [767, 145] width 21 height 21
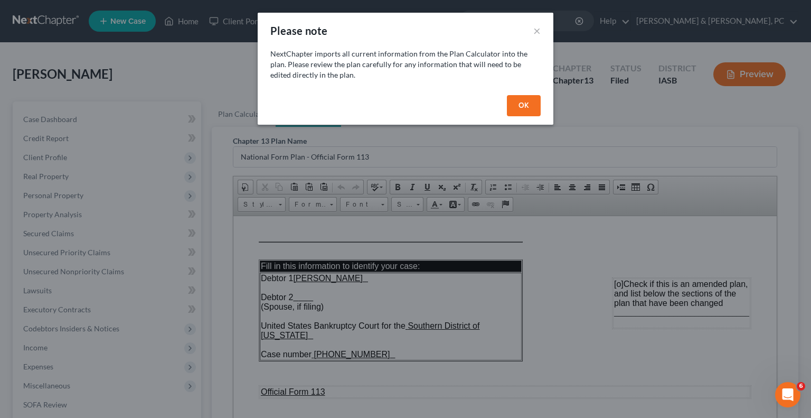
click at [532, 103] on button "OK" at bounding box center [524, 105] width 34 height 21
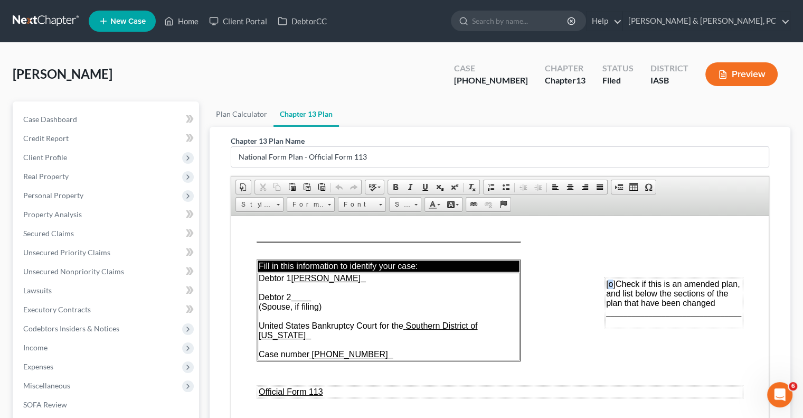
click at [606, 284] on span "[o]" at bounding box center [611, 283] width 10 height 9
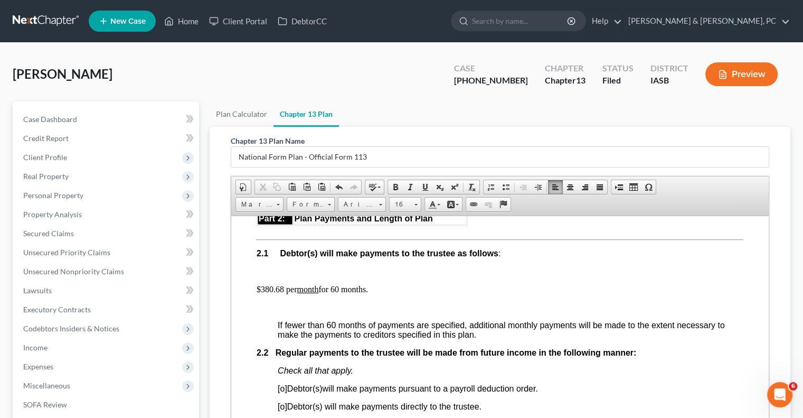
scroll to position [634, 0]
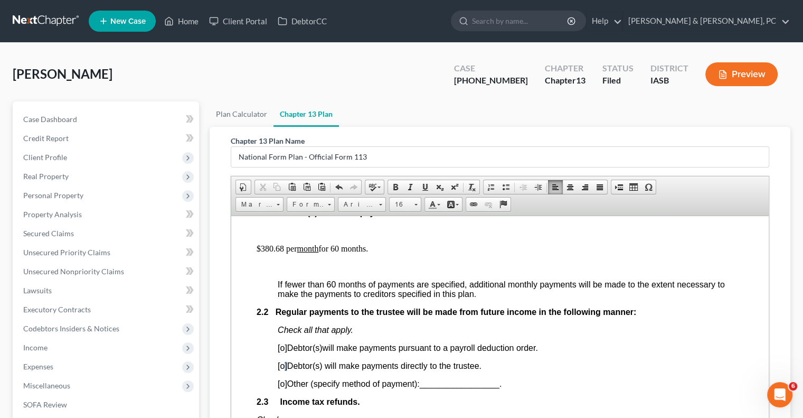
click at [285, 370] on span "[o]" at bounding box center [283, 365] width 10 height 9
click at [339, 186] on span at bounding box center [339, 187] width 8 height 8
click at [283, 370] on span "[o]" at bounding box center [283, 365] width 10 height 9
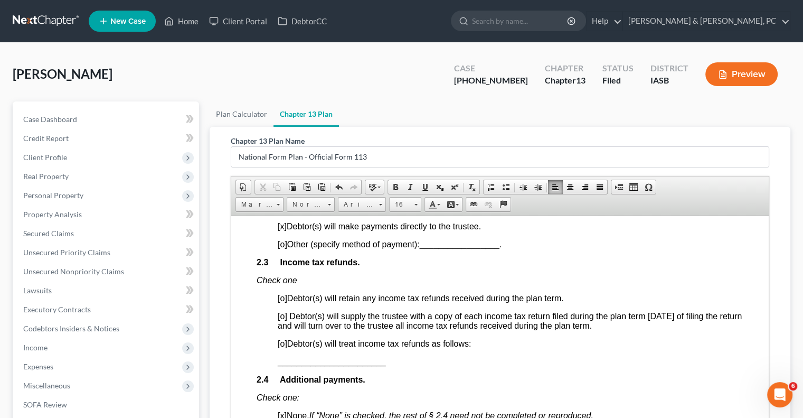
scroll to position [792, 0]
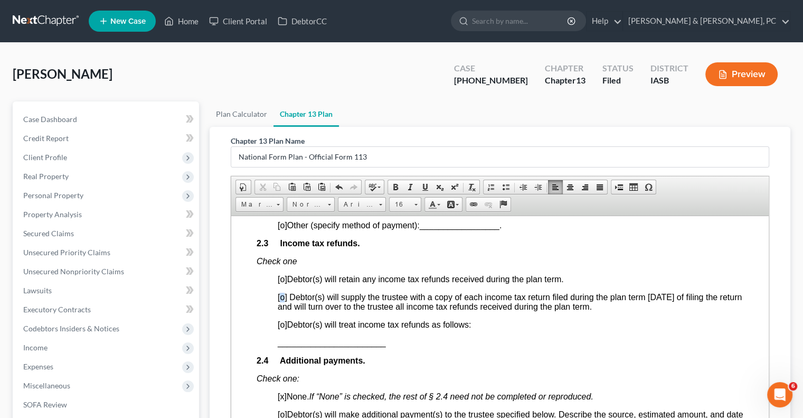
click at [283, 301] on span "[o]" at bounding box center [283, 296] width 10 height 9
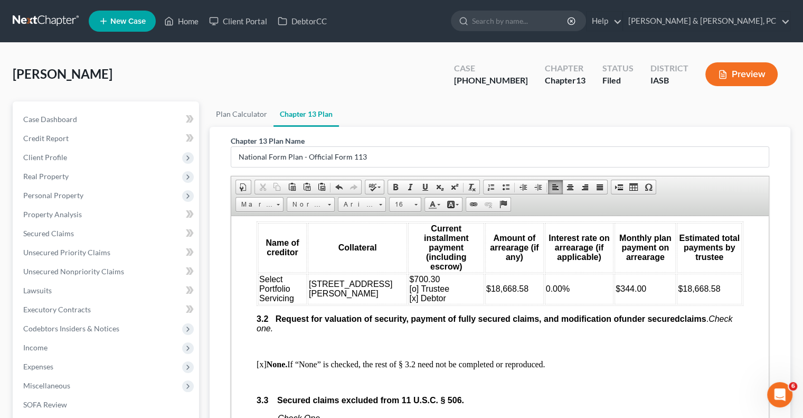
scroll to position [1267, 0]
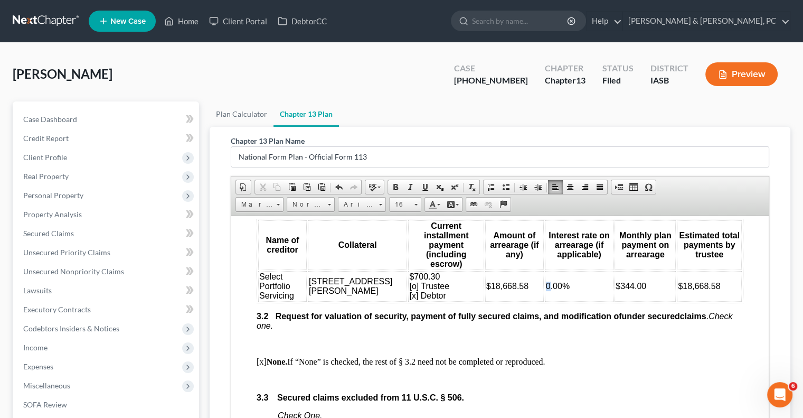
click at [546, 281] on span "0.00%" at bounding box center [558, 285] width 24 height 9
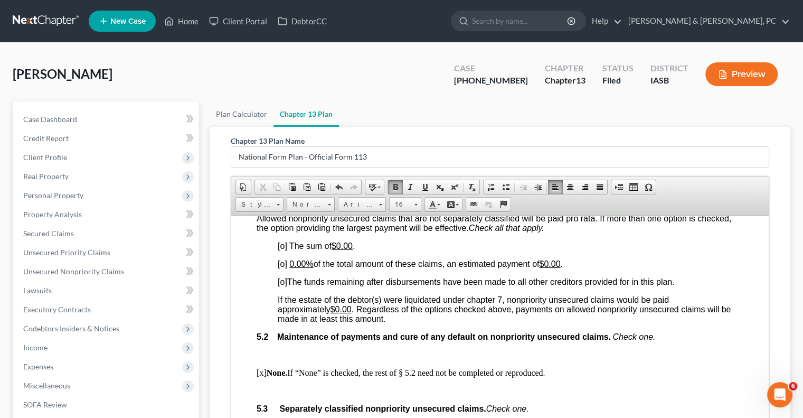
scroll to position [2218, 0]
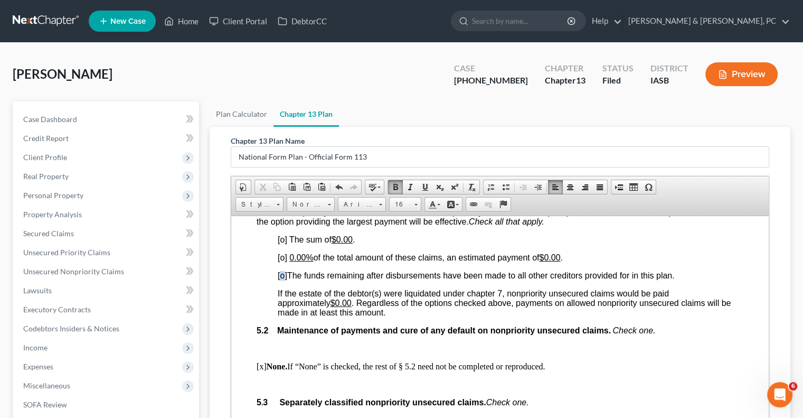
click at [284, 279] on span "[o]" at bounding box center [283, 274] width 10 height 9
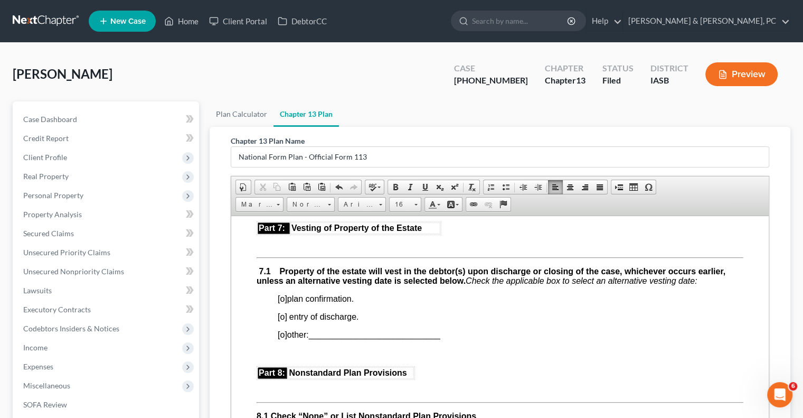
scroll to position [2693, 0]
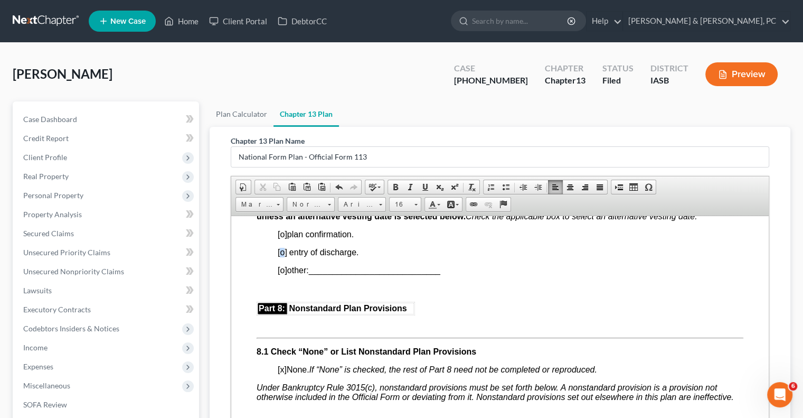
click at [284, 256] on span "[o]" at bounding box center [283, 251] width 10 height 9
click at [516, 311] on p at bounding box center [500, 306] width 487 height 10
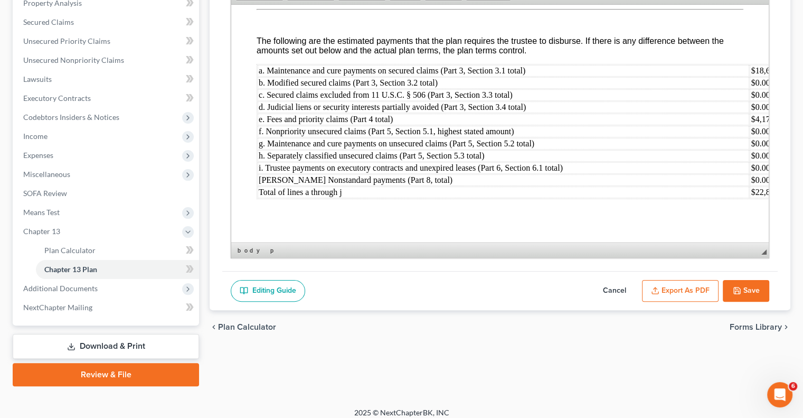
scroll to position [219, 0]
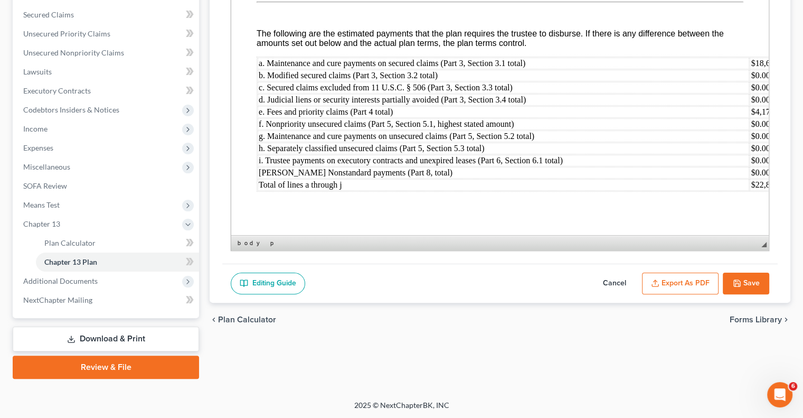
click at [751, 280] on button "Save" at bounding box center [746, 283] width 46 height 22
select select "0"
